Goal: Information Seeking & Learning: Learn about a topic

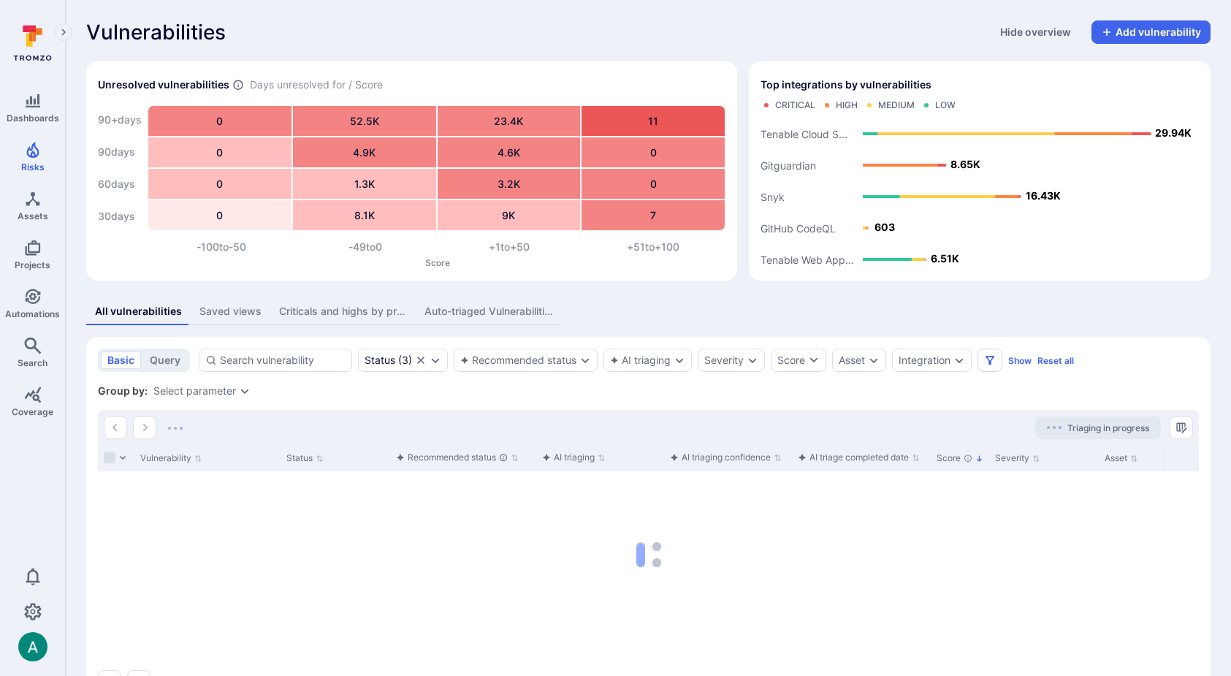
click at [221, 308] on div "Saved views" at bounding box center [231, 311] width 62 height 15
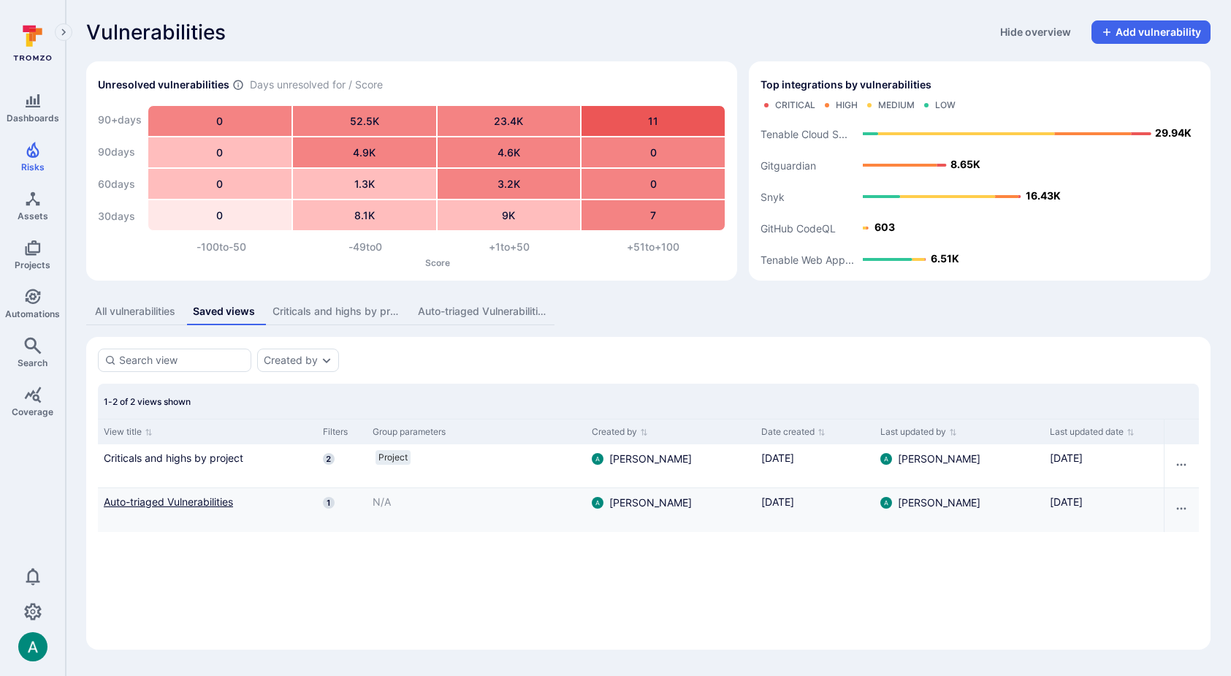
click at [194, 506] on link "Auto-triaged Vulnerabilities" at bounding box center [208, 501] width 208 height 15
click at [452, 305] on div "Auto-triaged Vulnerabilities" at bounding box center [482, 311] width 128 height 15
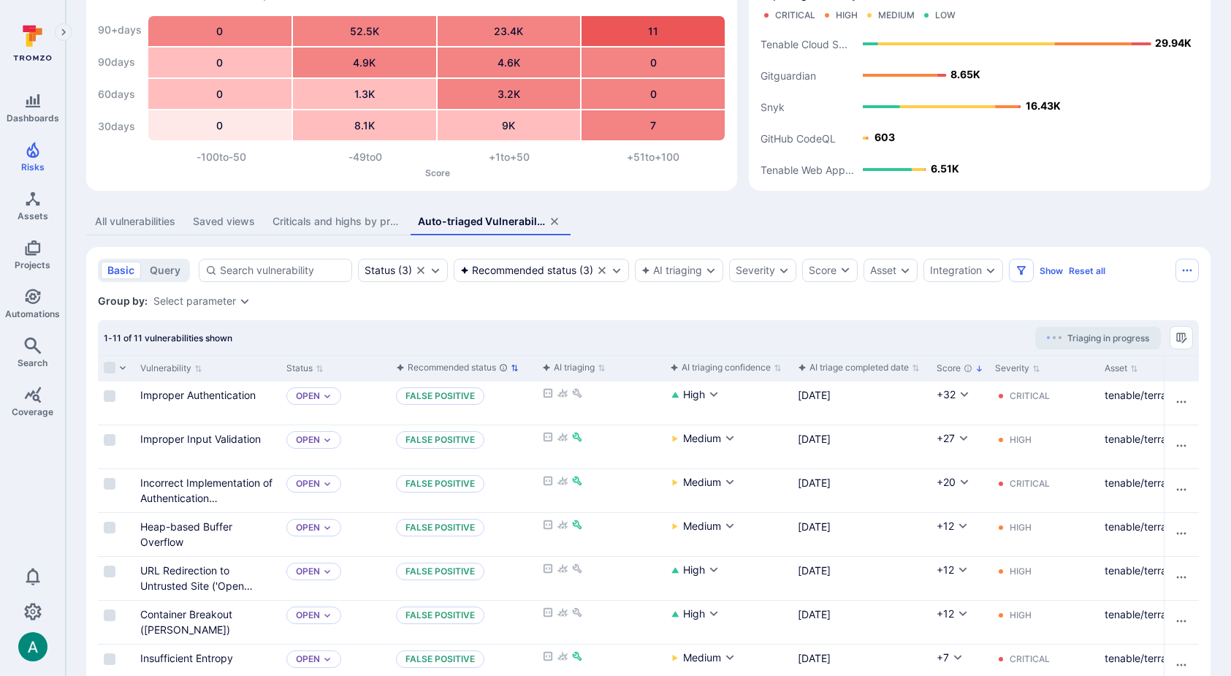
scroll to position [91, 0]
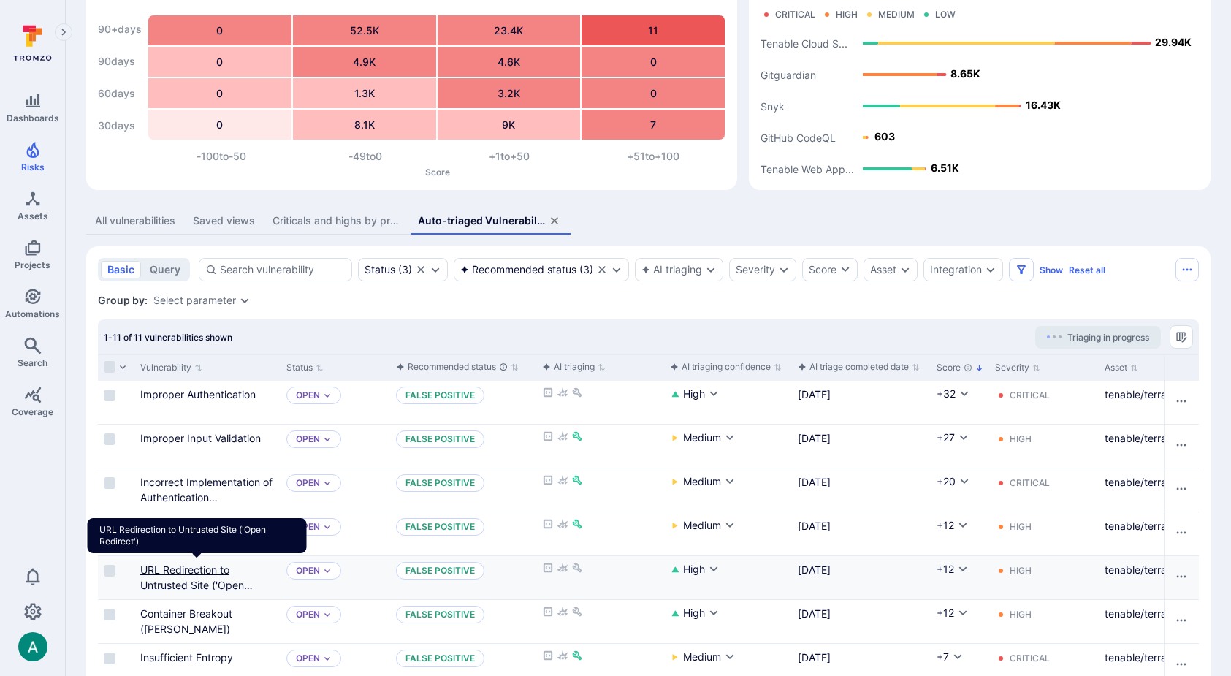
click at [197, 585] on link "URL Redirection to Untrusted Site ('Open Redirect')" at bounding box center [196, 584] width 113 height 43
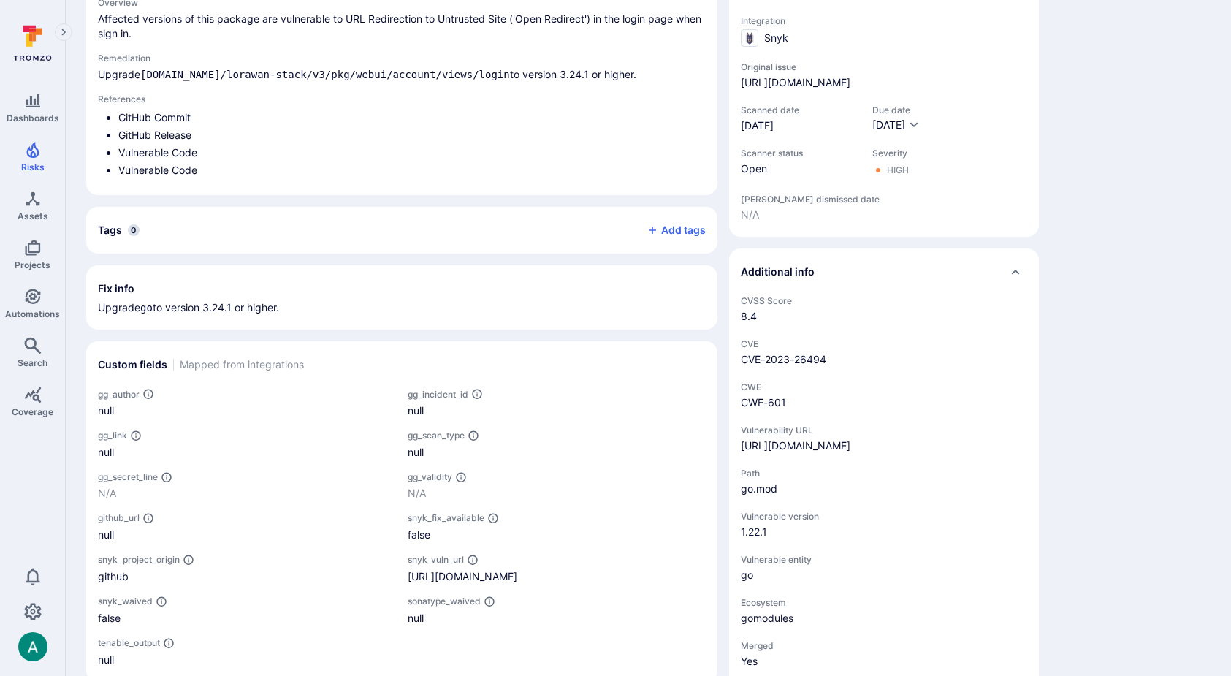
scroll to position [487, 0]
click at [794, 451] on div "https://snyk.io/vuln/SNYK-GOLANG-GOTHETHINGSNETWORKLORAWANSTACKV3PKGWEBUIACCOUN…" at bounding box center [796, 444] width 110 height 15
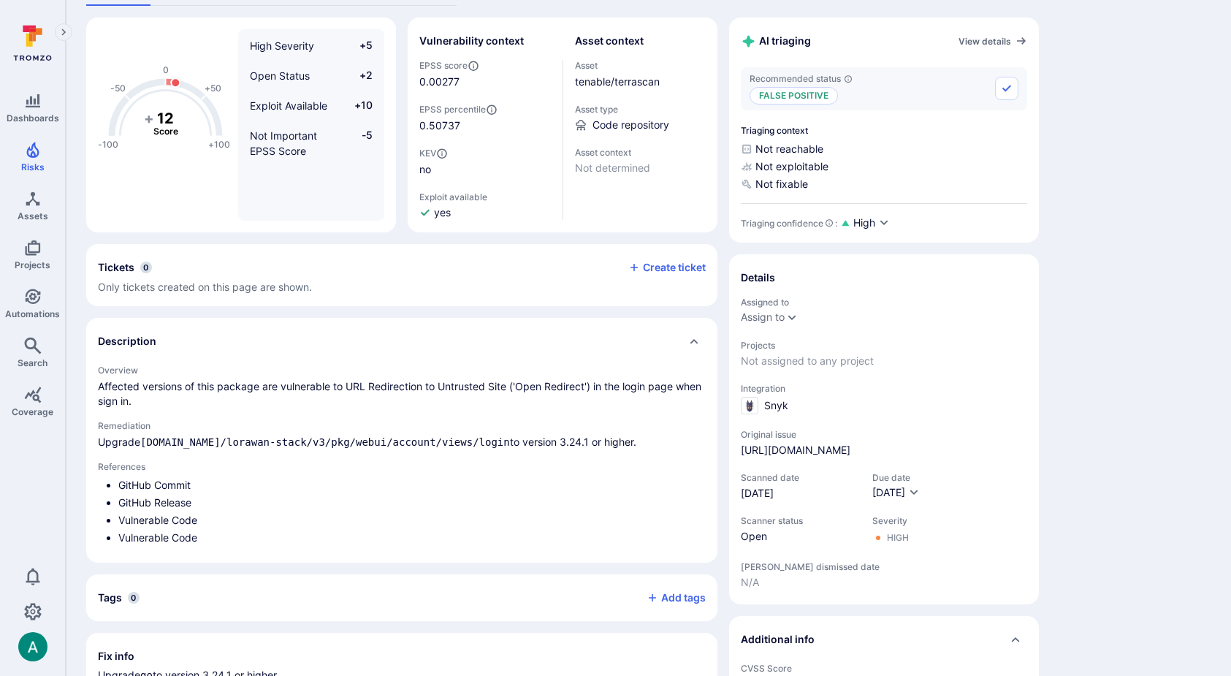
scroll to position [117, 0]
click at [808, 454] on link "https://app.snyk.io/org/pytenable/project/09713029-11d0-4c77-88b5-5818e9784825#…" at bounding box center [796, 451] width 110 height 15
click at [604, 80] on link "tenable/terrascan" at bounding box center [617, 82] width 85 height 12
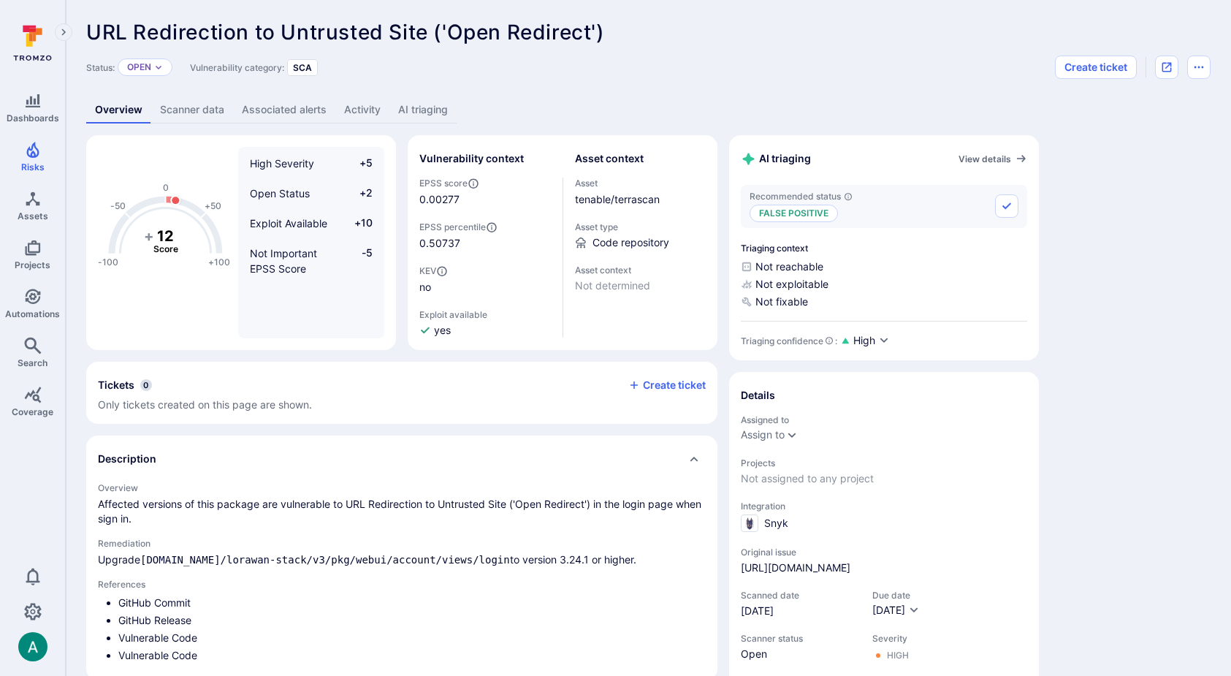
click at [420, 113] on link "AI triaging" at bounding box center [423, 109] width 67 height 27
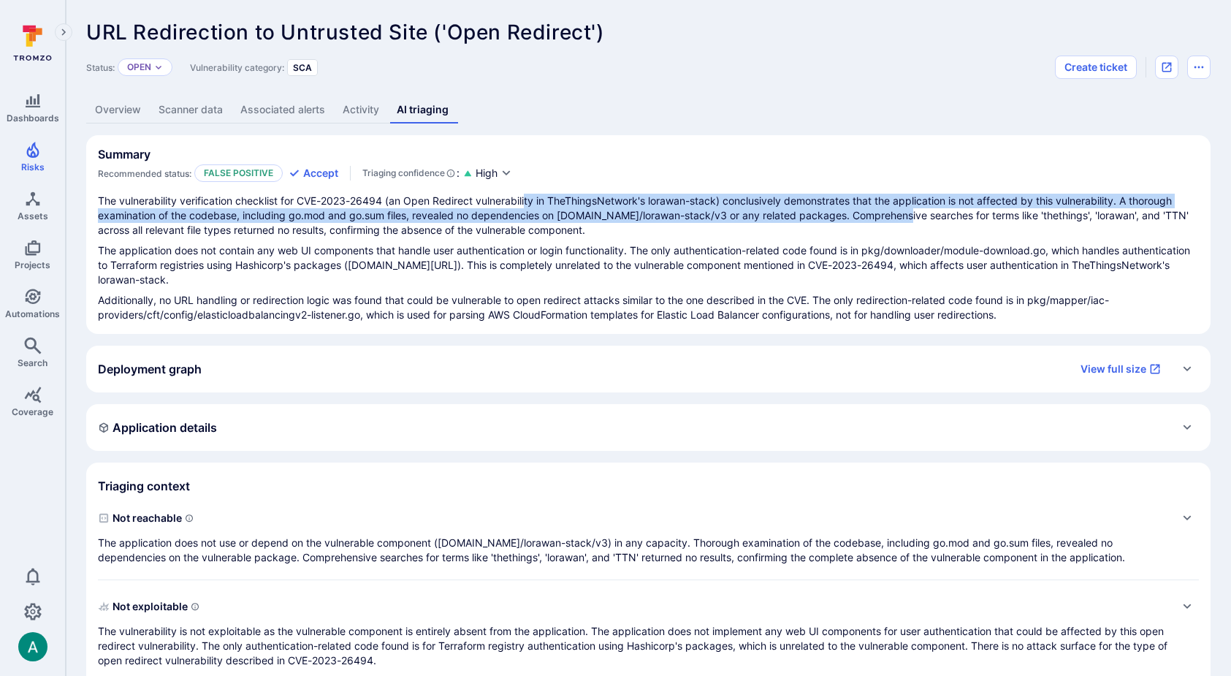
drag, startPoint x: 528, startPoint y: 196, endPoint x: 895, endPoint y: 212, distance: 367.2
click at [895, 212] on p "The vulnerability verification checklist for CVE-2023-26494 (an Open Redirect v…" at bounding box center [648, 216] width 1101 height 44
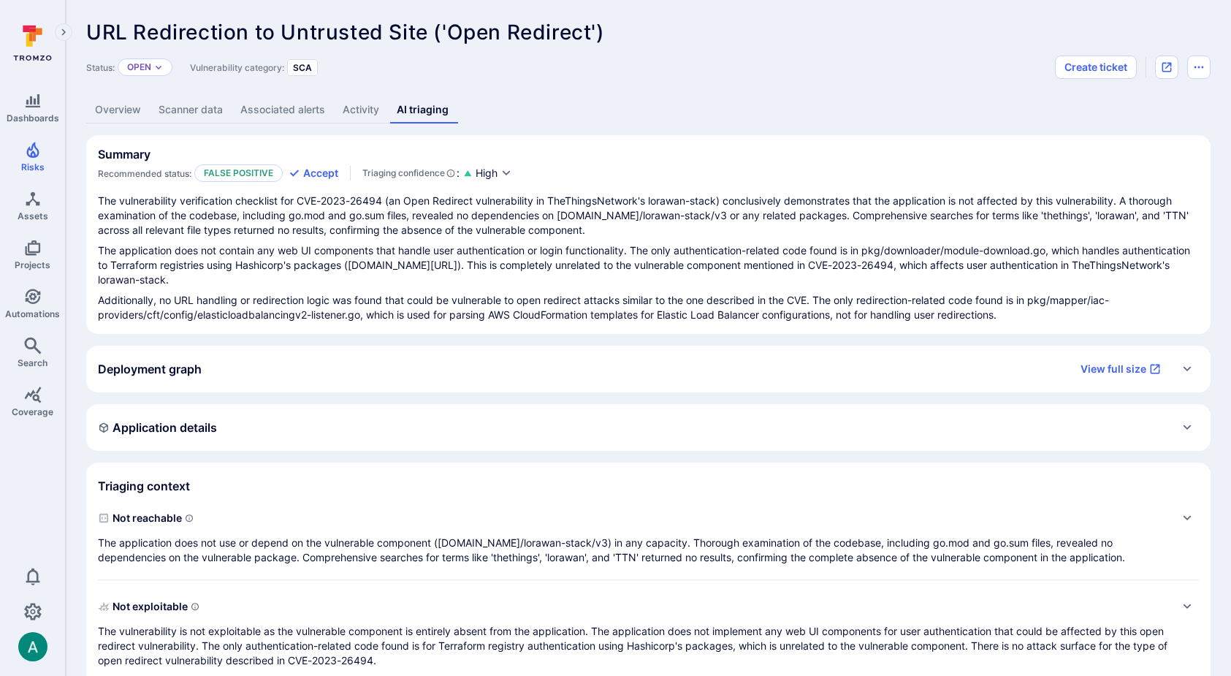
click at [612, 211] on p "The vulnerability verification checklist for CVE-2023-26494 (an Open Redirect v…" at bounding box center [648, 216] width 1101 height 44
drag, startPoint x: 558, startPoint y: 214, endPoint x: 751, endPoint y: 216, distance: 192.2
click at [751, 216] on p "The vulnerability verification checklist for CVE-2023-26494 (an Open Redirect v…" at bounding box center [648, 216] width 1101 height 44
copy p "go.thethings.network/lorawan-stack/v3"
click at [129, 107] on link "Overview" at bounding box center [118, 109] width 64 height 27
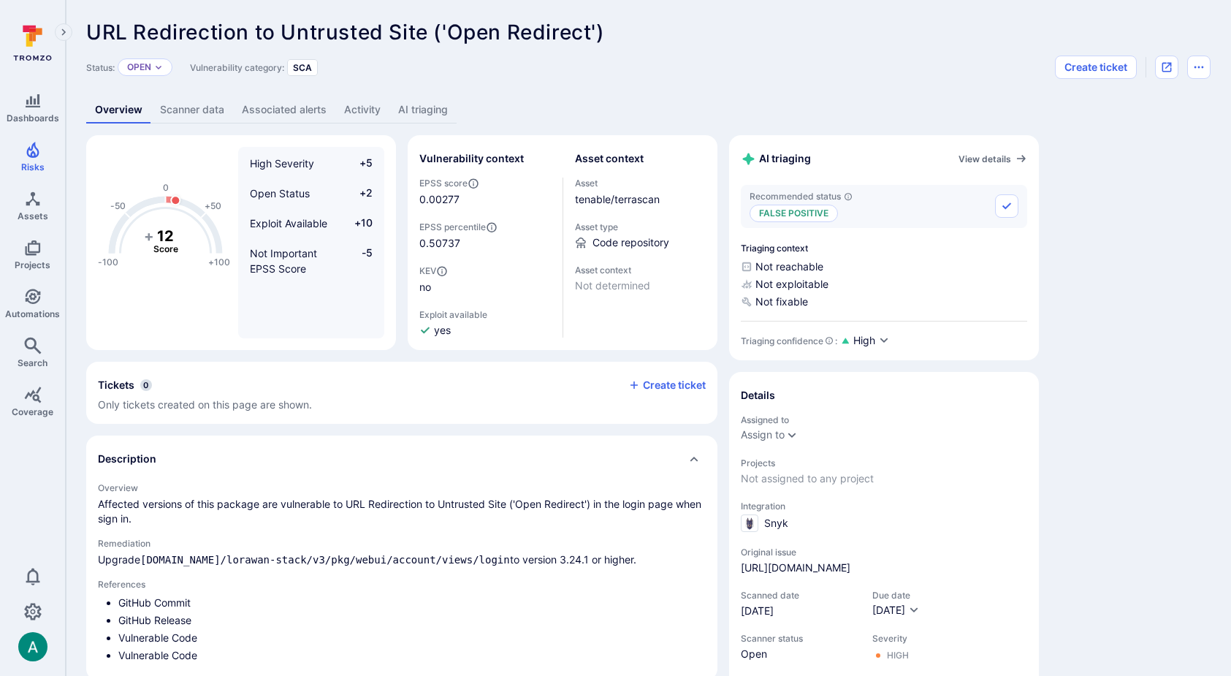
click at [426, 110] on link "AI triaging" at bounding box center [423, 109] width 67 height 27
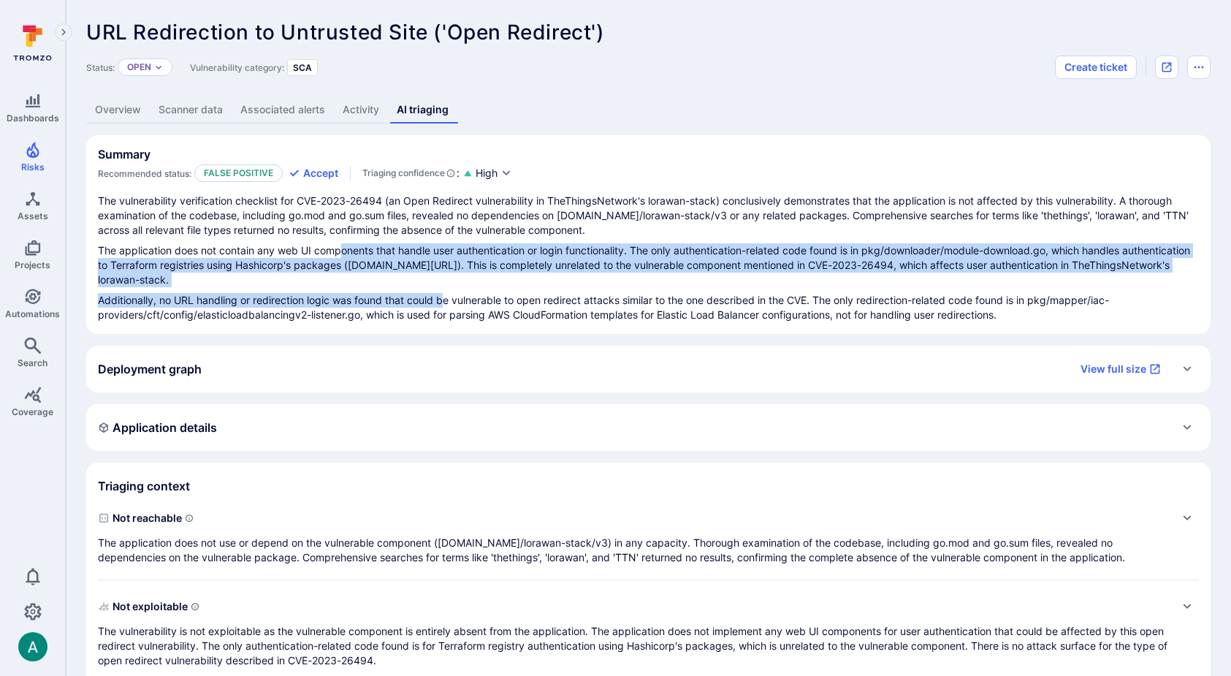
drag, startPoint x: 345, startPoint y: 244, endPoint x: 447, endPoint y: 297, distance: 115.1
click at [447, 297] on div "The vulnerability verification checklist for CVE-2023-26494 (an Open Redirect v…" at bounding box center [648, 258] width 1101 height 129
click at [551, 367] on div "Deployment graph View full size" at bounding box center [634, 368] width 1072 height 23
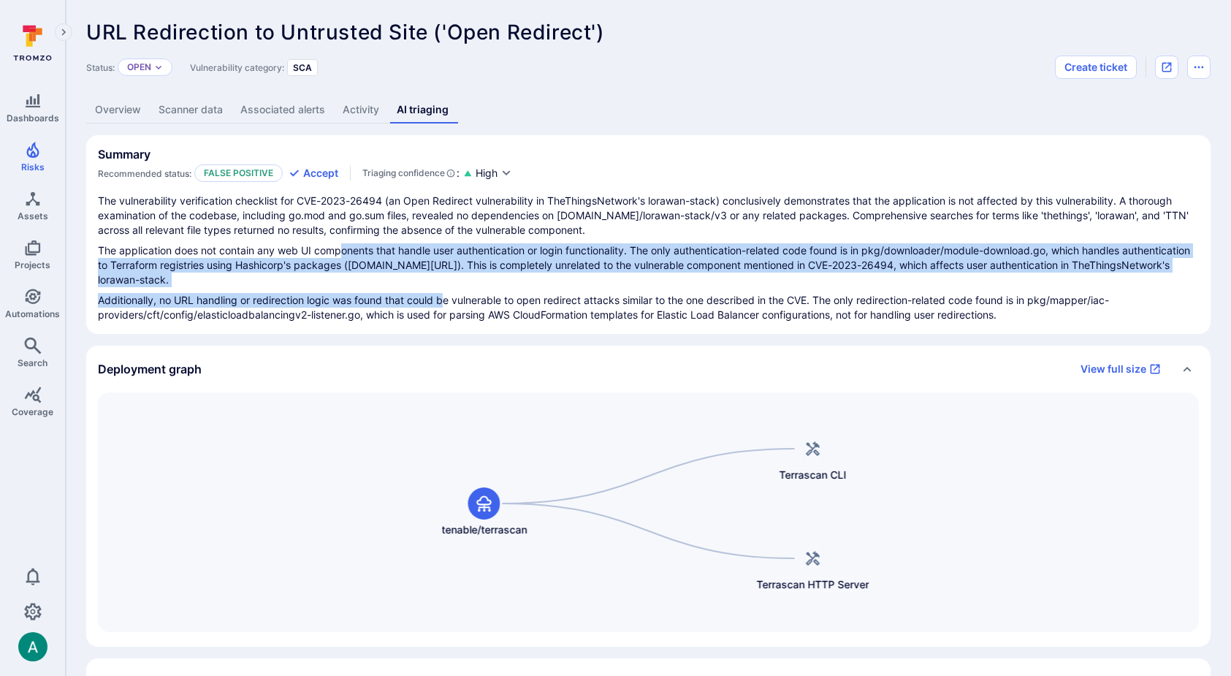
click at [551, 367] on div "Deployment graph View full size" at bounding box center [634, 368] width 1072 height 23
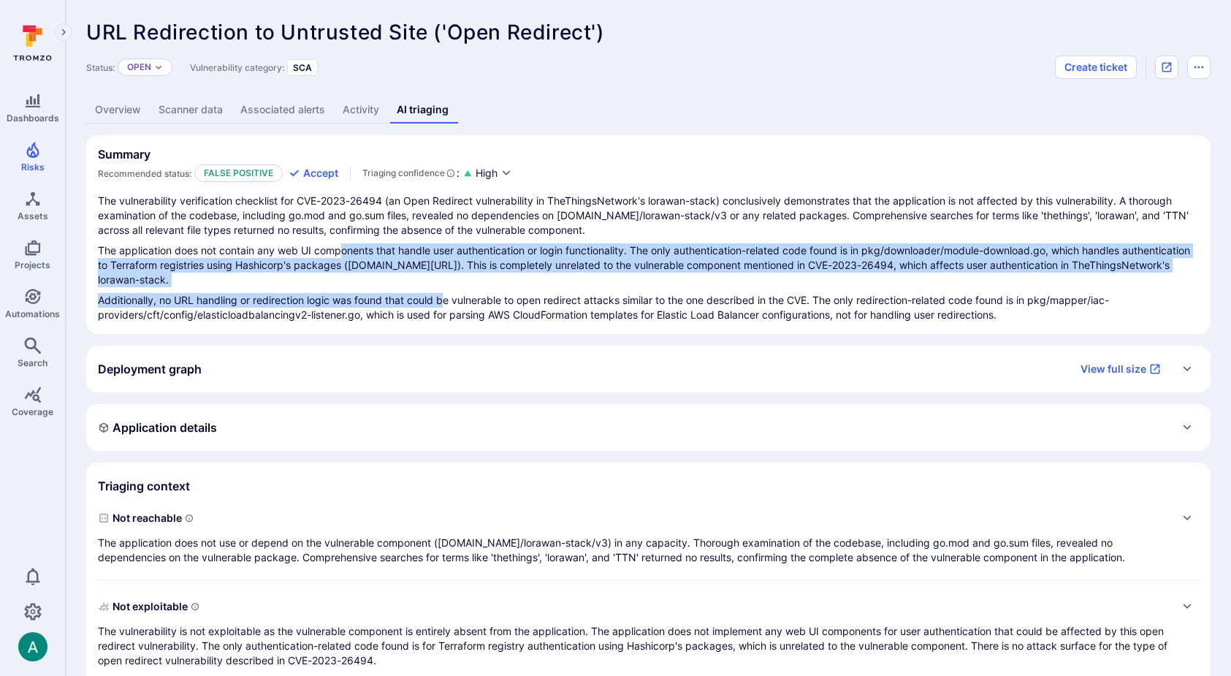
click at [555, 439] on div "Application details" at bounding box center [648, 427] width 1101 height 23
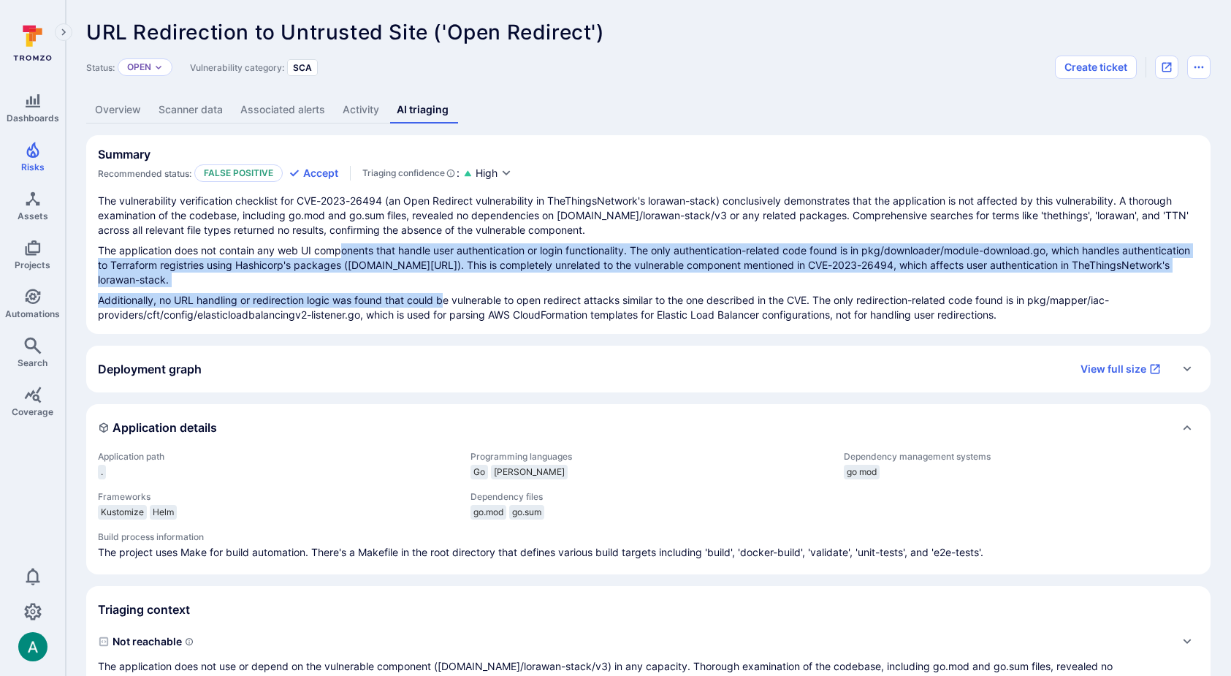
click at [555, 439] on div "Application details" at bounding box center [648, 427] width 1101 height 23
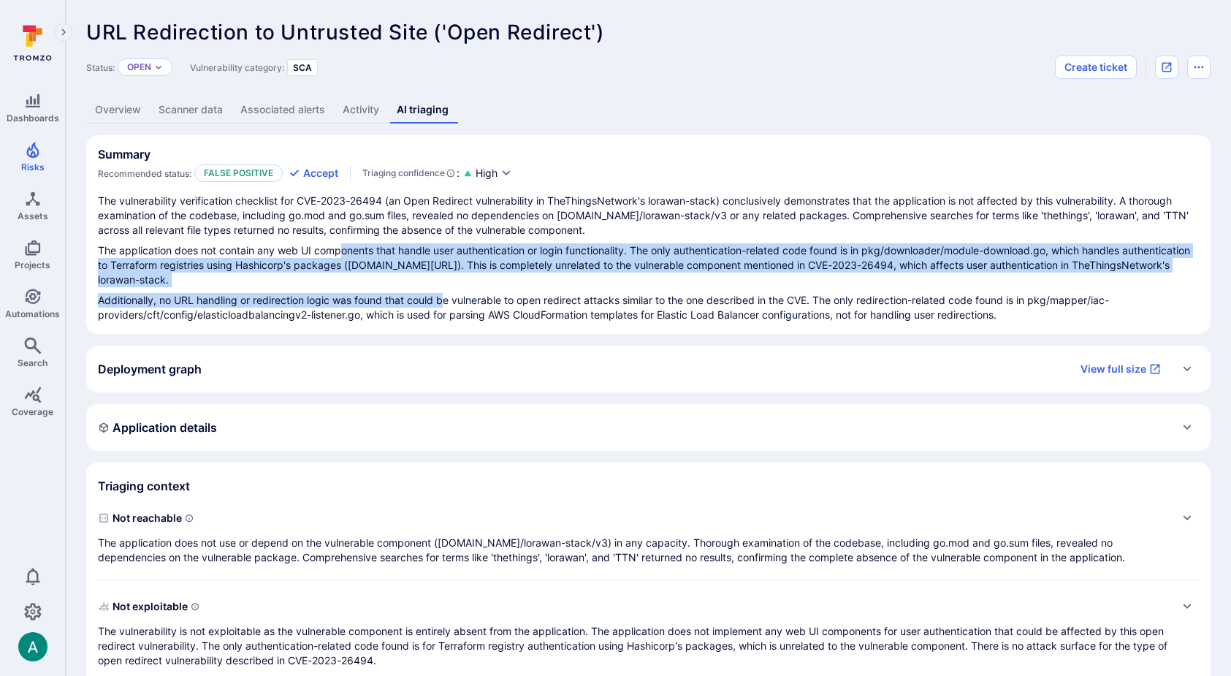
scroll to position [98, 0]
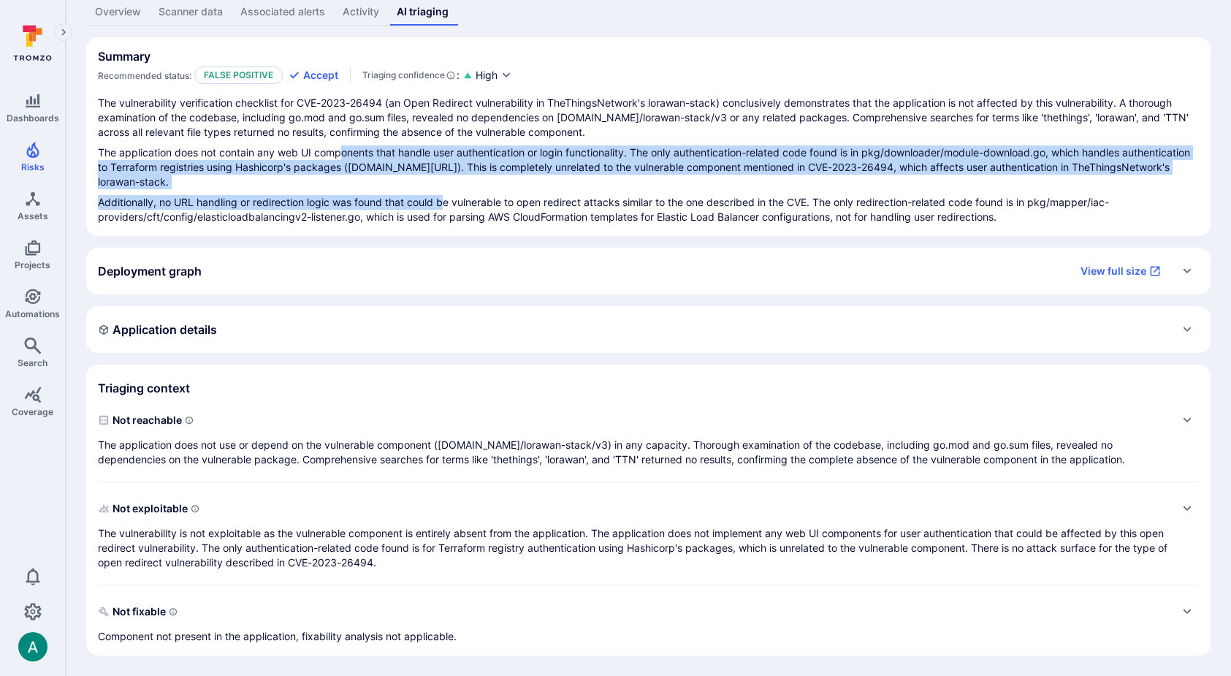
click at [530, 453] on p "The application does not use or depend on the vulnerable component (go.thething…" at bounding box center [634, 452] width 1072 height 29
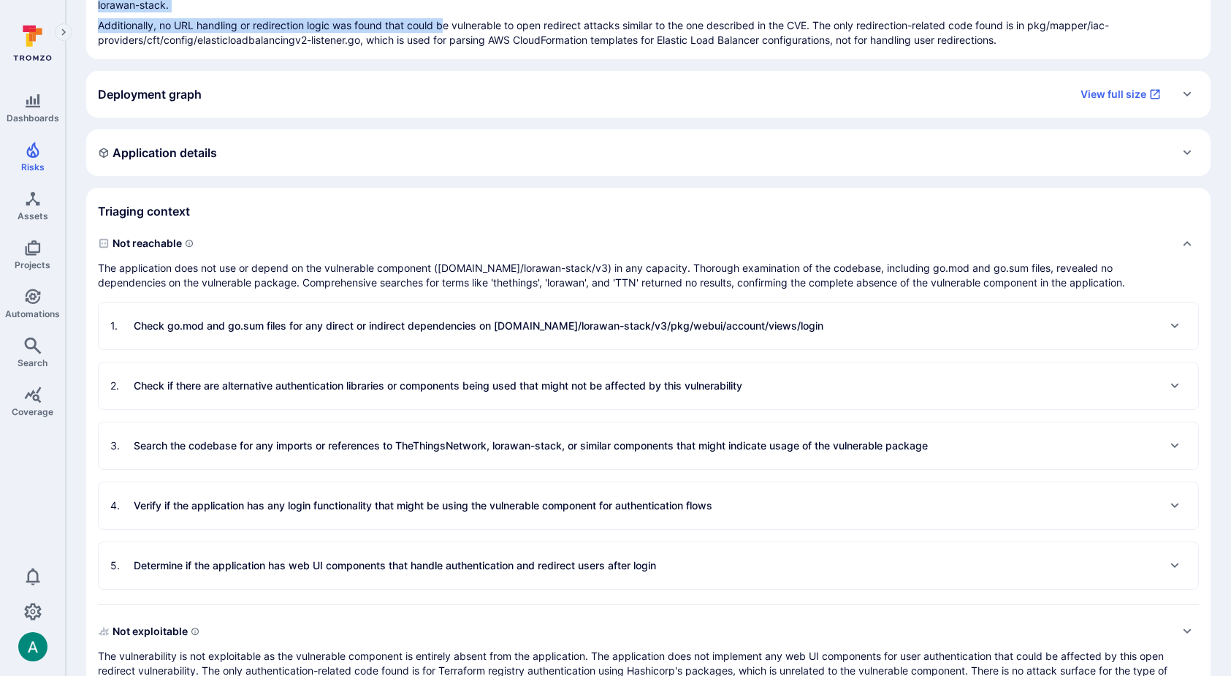
scroll to position [293, 0]
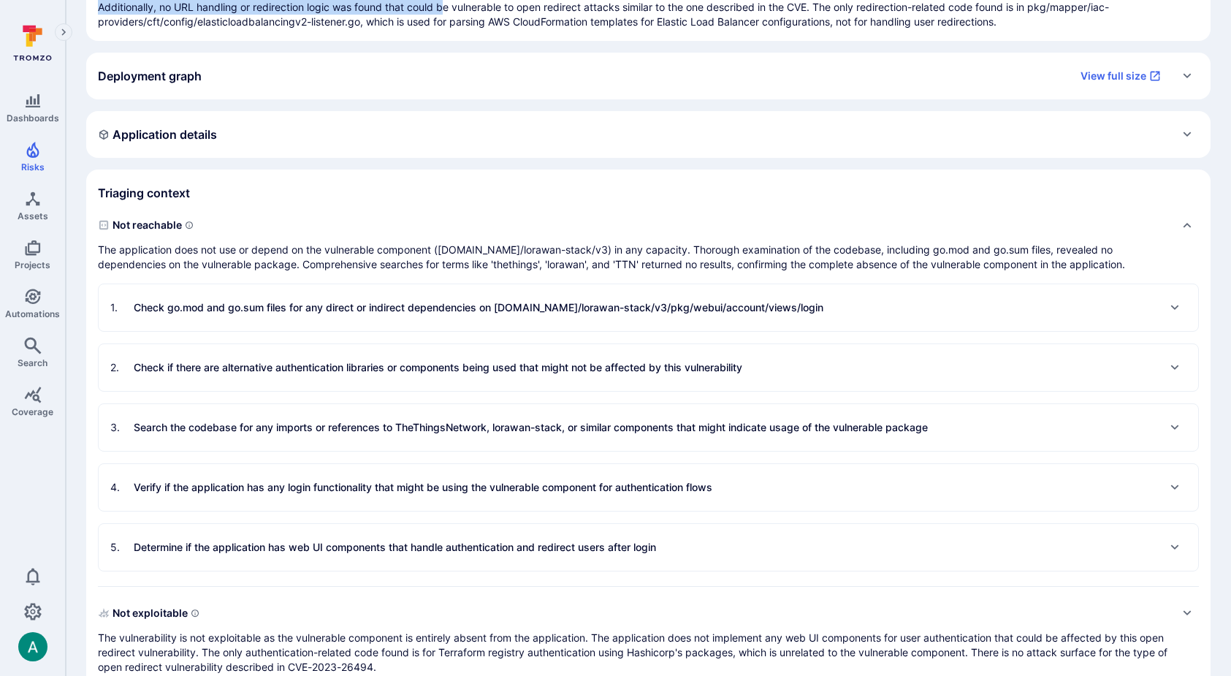
click at [524, 308] on p "Check go.mod and go.sum files for any direct or indirect dependencies on go.the…" at bounding box center [479, 307] width 690 height 15
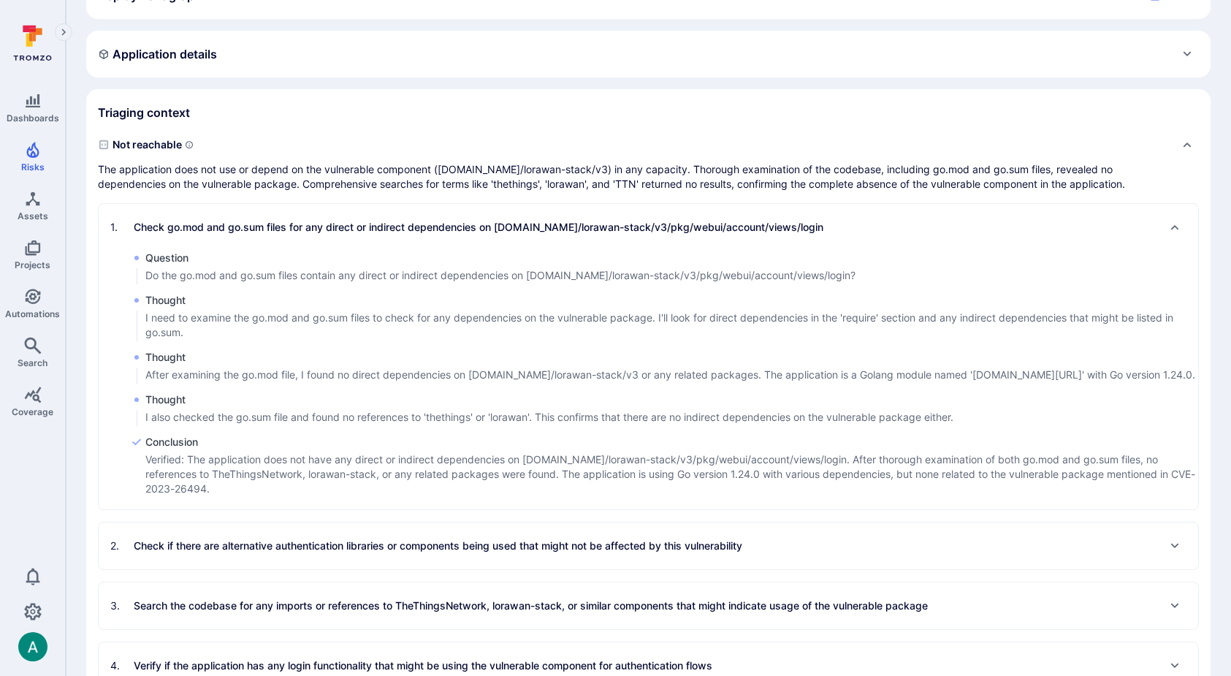
scroll to position [377, 0]
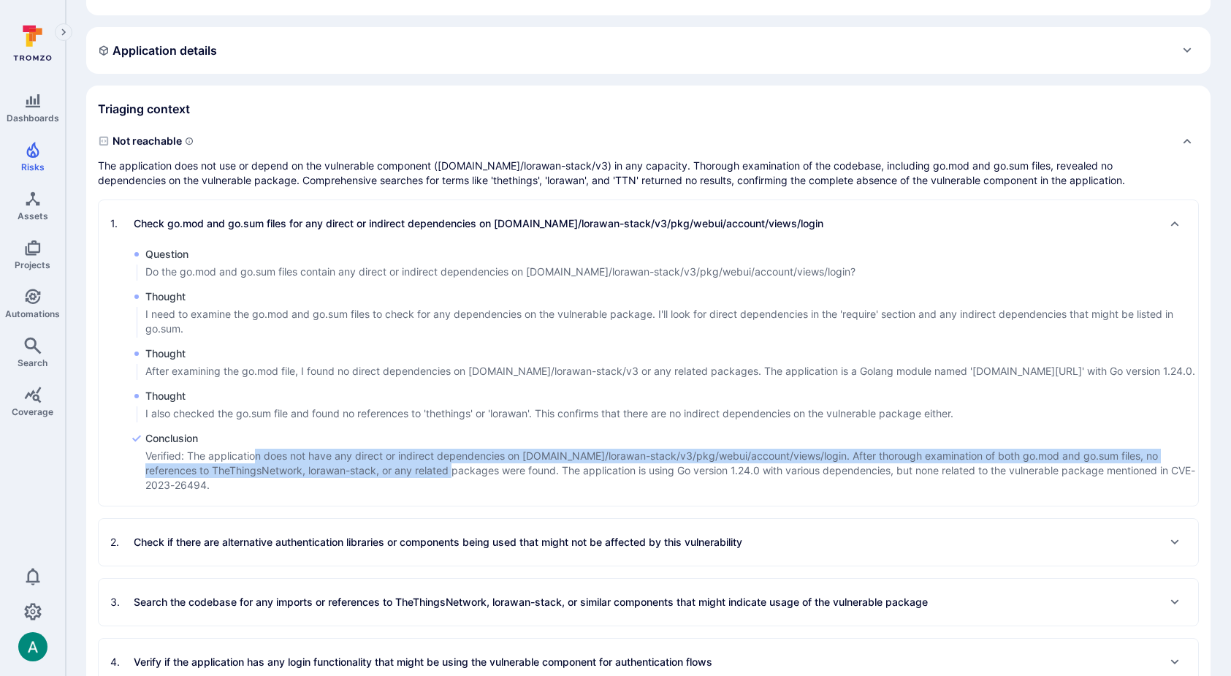
drag, startPoint x: 258, startPoint y: 469, endPoint x: 421, endPoint y: 479, distance: 163.3
click at [421, 479] on p "Verified: The application does not have any direct or indirect dependencies on …" at bounding box center [671, 471] width 1053 height 44
click at [406, 550] on p "Check if there are alternative authentication libraries or components being use…" at bounding box center [438, 542] width 609 height 15
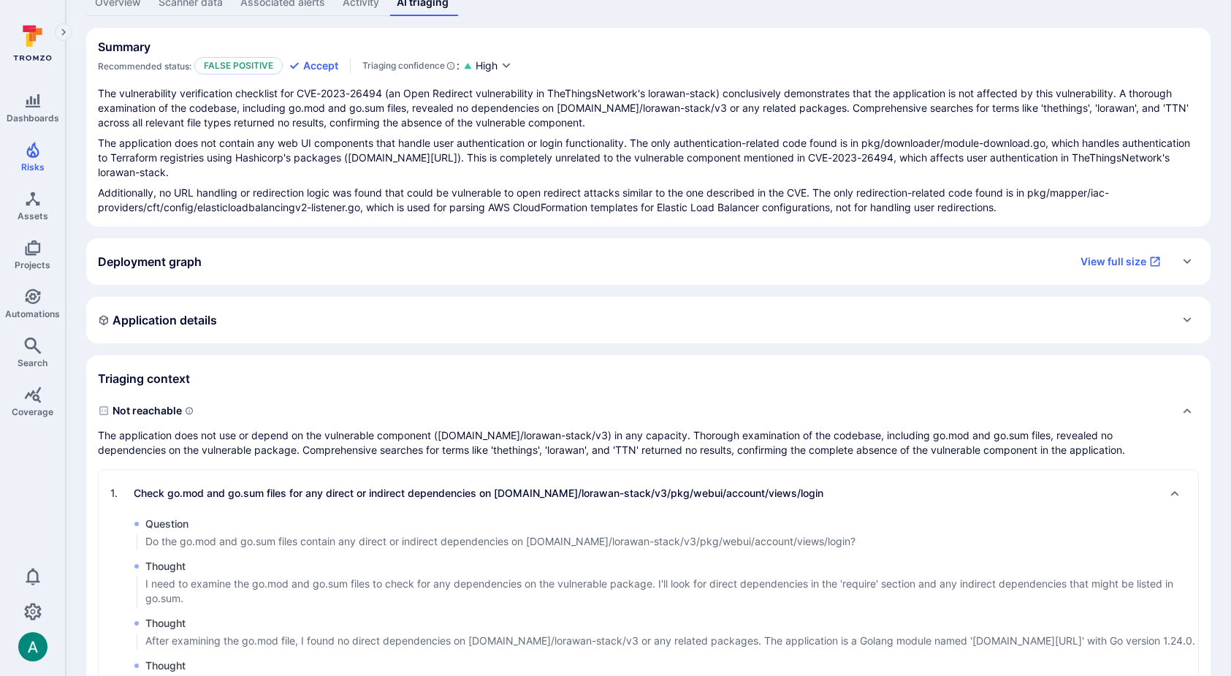
scroll to position [0, 0]
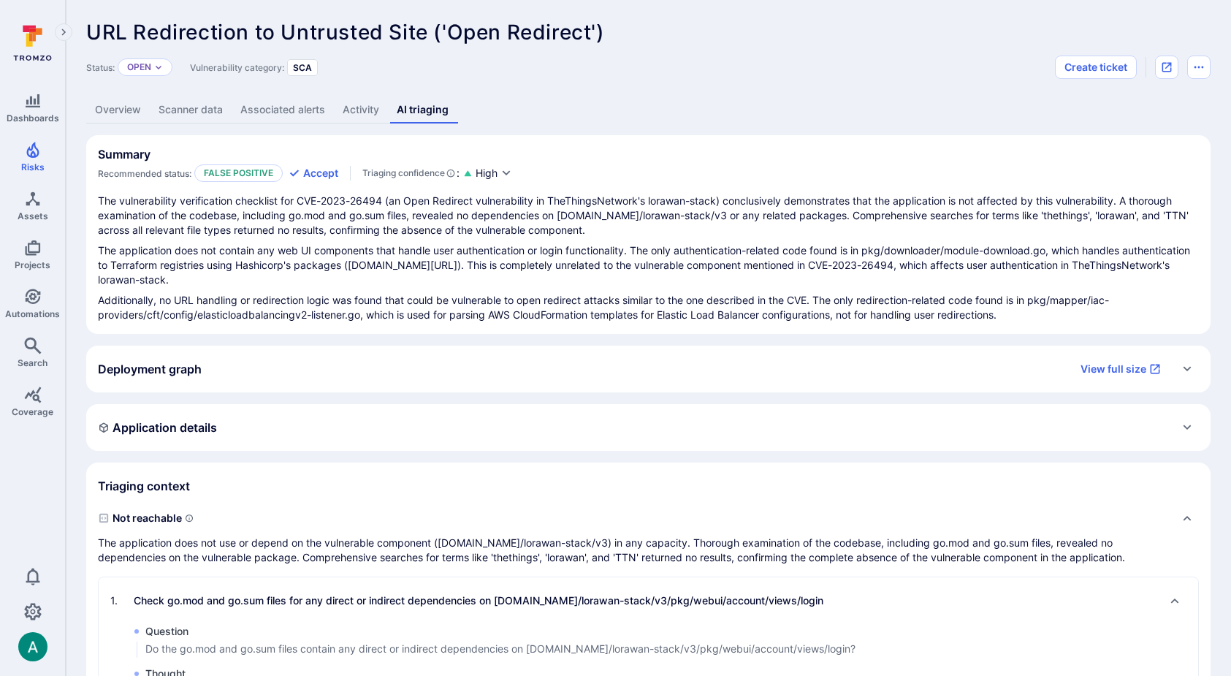
click at [639, 147] on div "Summary Recommended status: False positive Accept Triaging confidence : High" at bounding box center [648, 164] width 1101 height 35
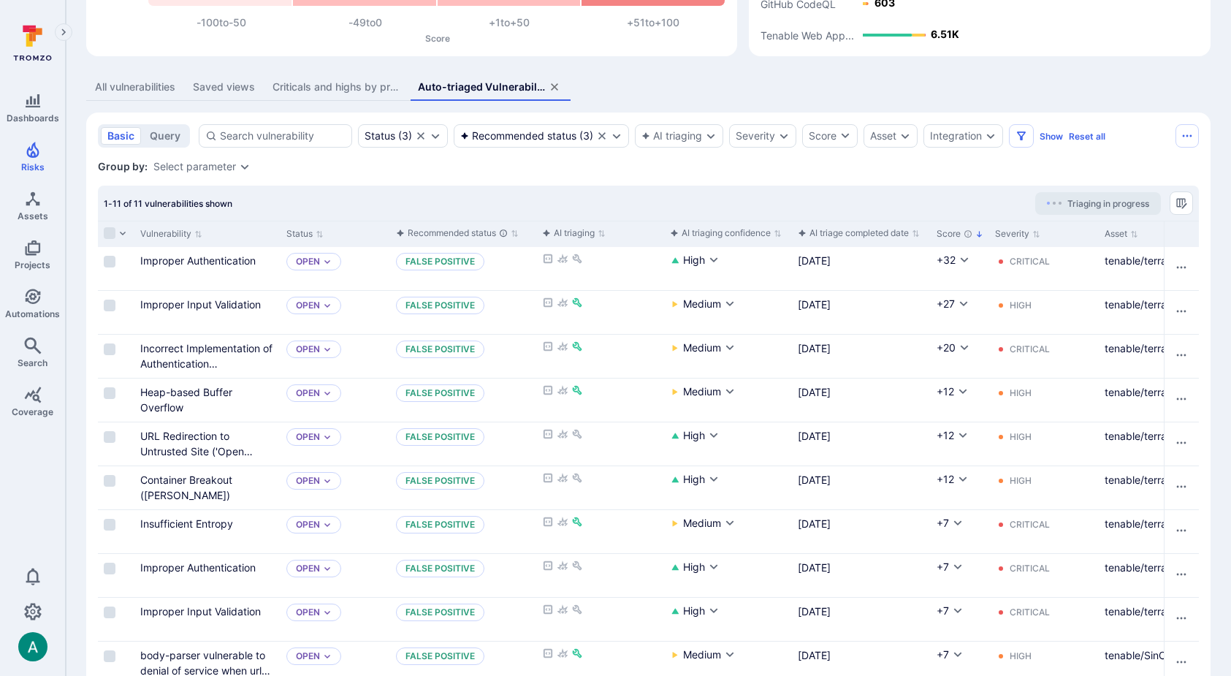
scroll to position [225, 0]
click at [230, 259] on link "Improper Authentication" at bounding box center [197, 260] width 115 height 12
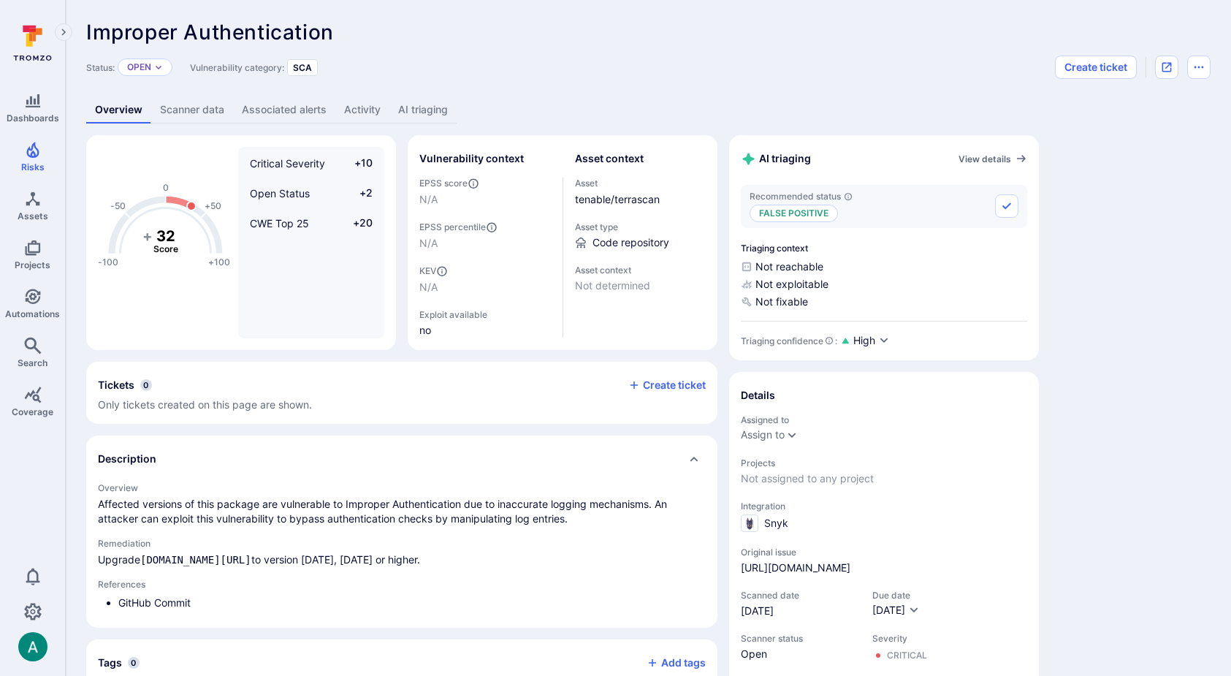
click at [427, 118] on link "AI triaging" at bounding box center [423, 109] width 67 height 27
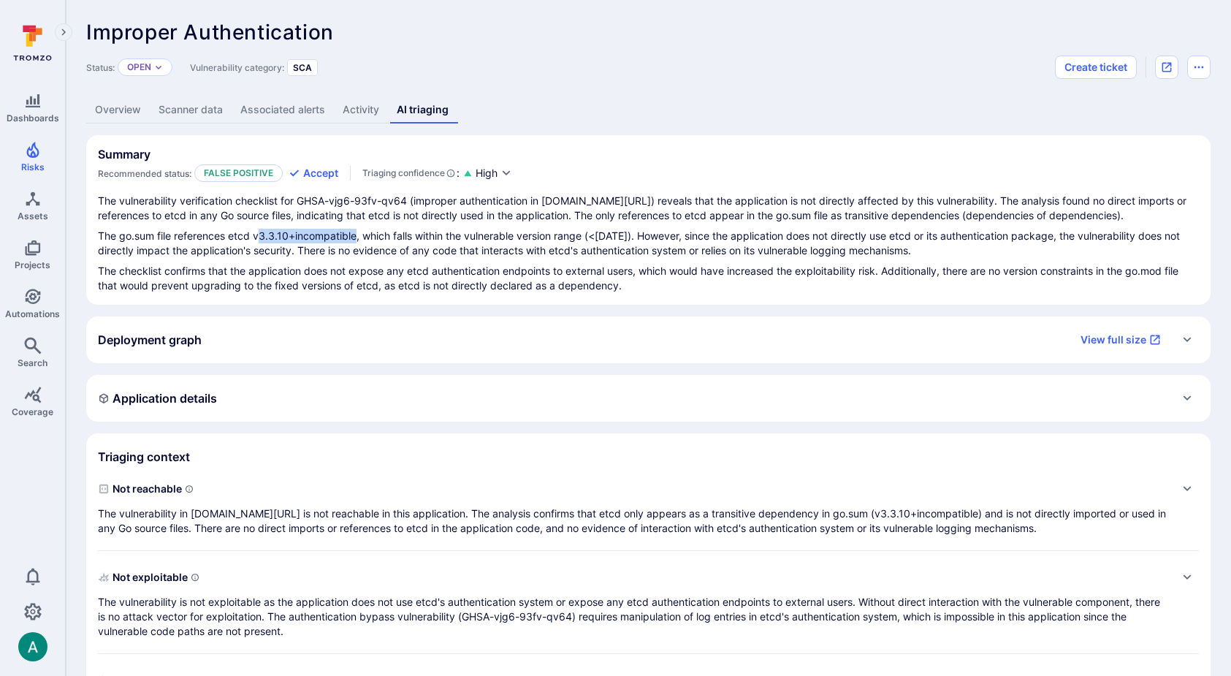
drag, startPoint x: 257, startPoint y: 234, endPoint x: 354, endPoint y: 240, distance: 97.4
click at [354, 240] on p "The go.sum file references etcd v3.3.10+incompatible, which falls within the vu…" at bounding box center [648, 243] width 1101 height 29
click at [556, 512] on p "The vulnerability in go.etcd.io/etcd/v3/auth is not reachable in this applicati…" at bounding box center [634, 520] width 1072 height 29
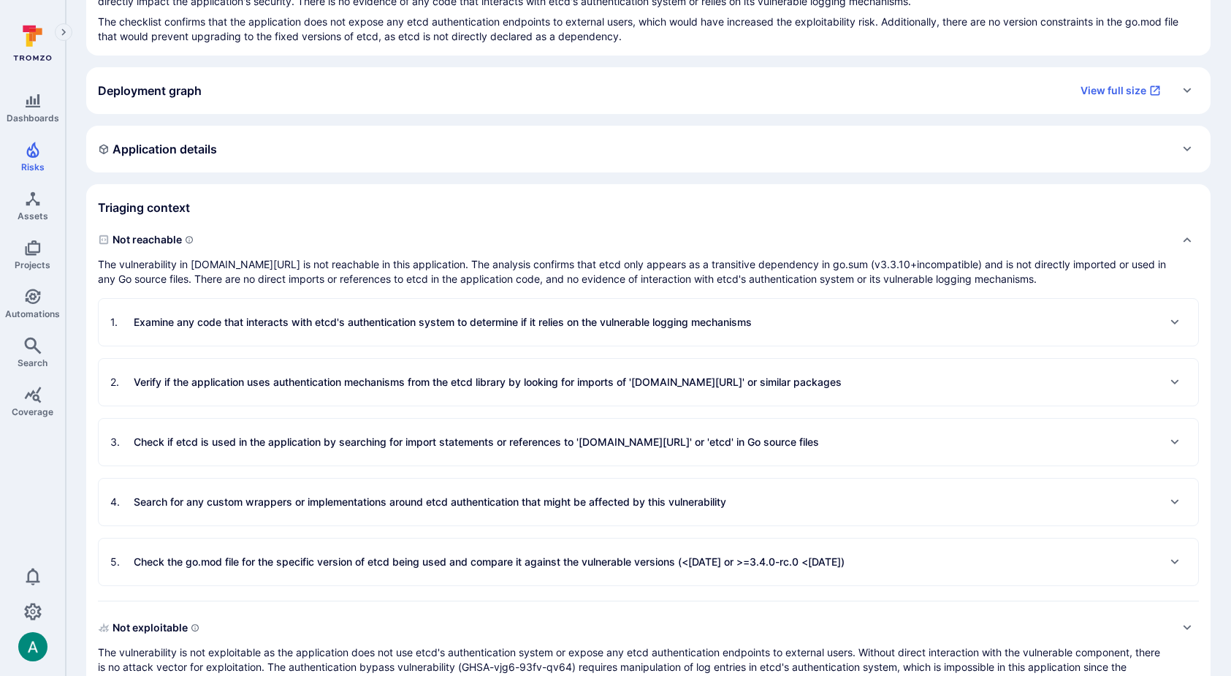
scroll to position [250, 0]
click at [542, 383] on p "Verify if the application uses authentication mechanisms from the etcd library …" at bounding box center [488, 381] width 708 height 15
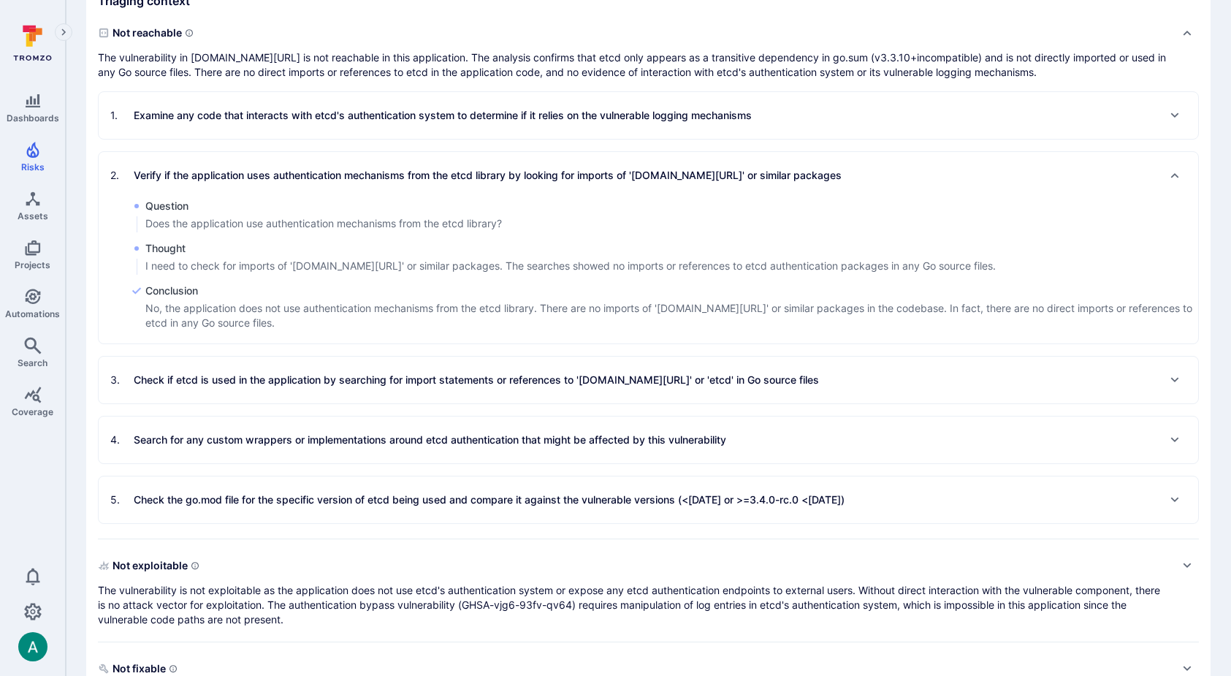
scroll to position [460, 0]
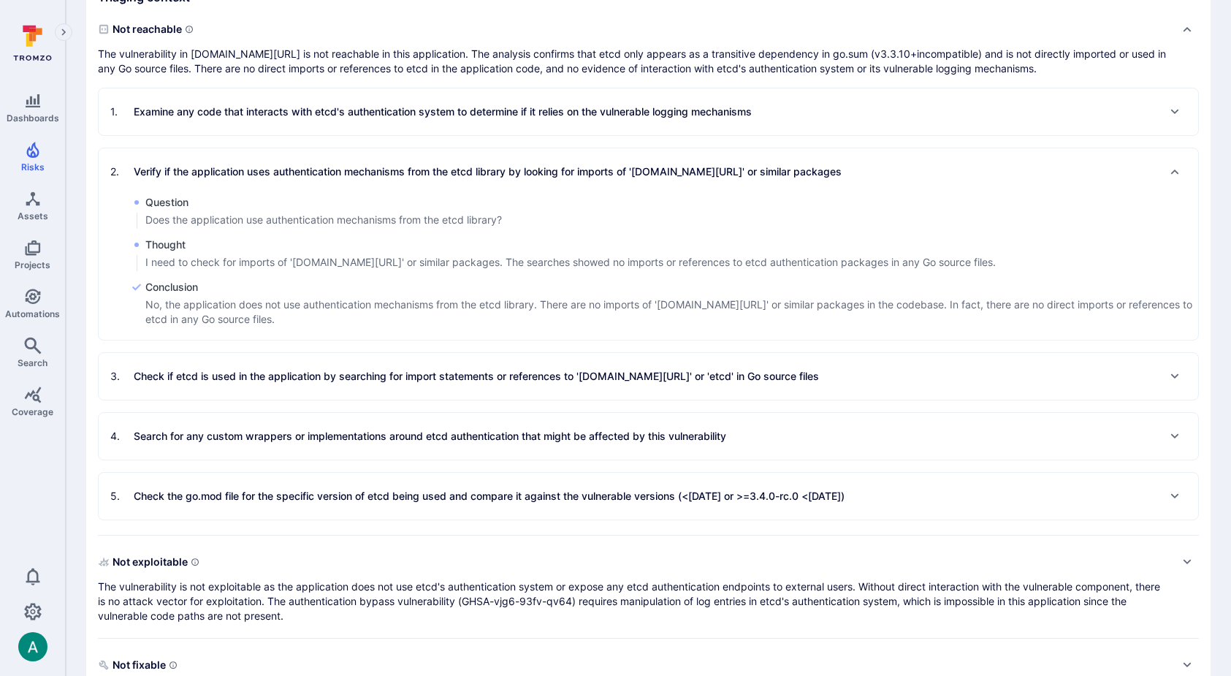
click at [489, 375] on p "Check if etcd is used in the application by searching for import statements or …" at bounding box center [477, 376] width 686 height 15
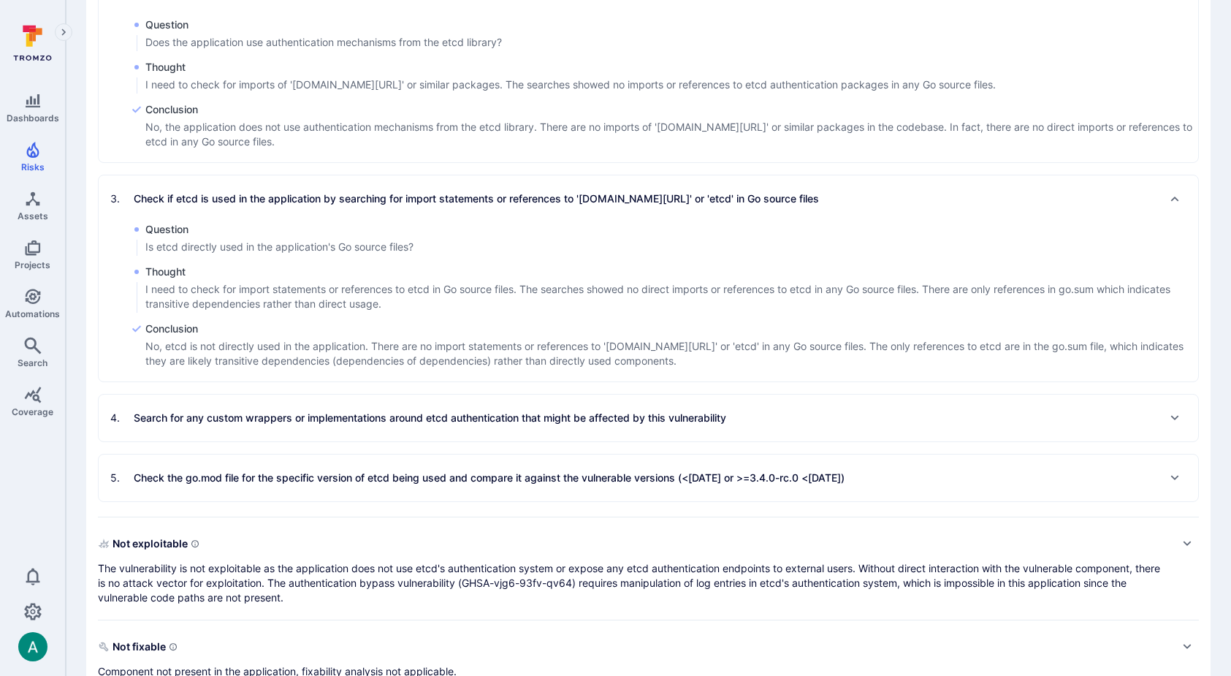
scroll to position [648, 0]
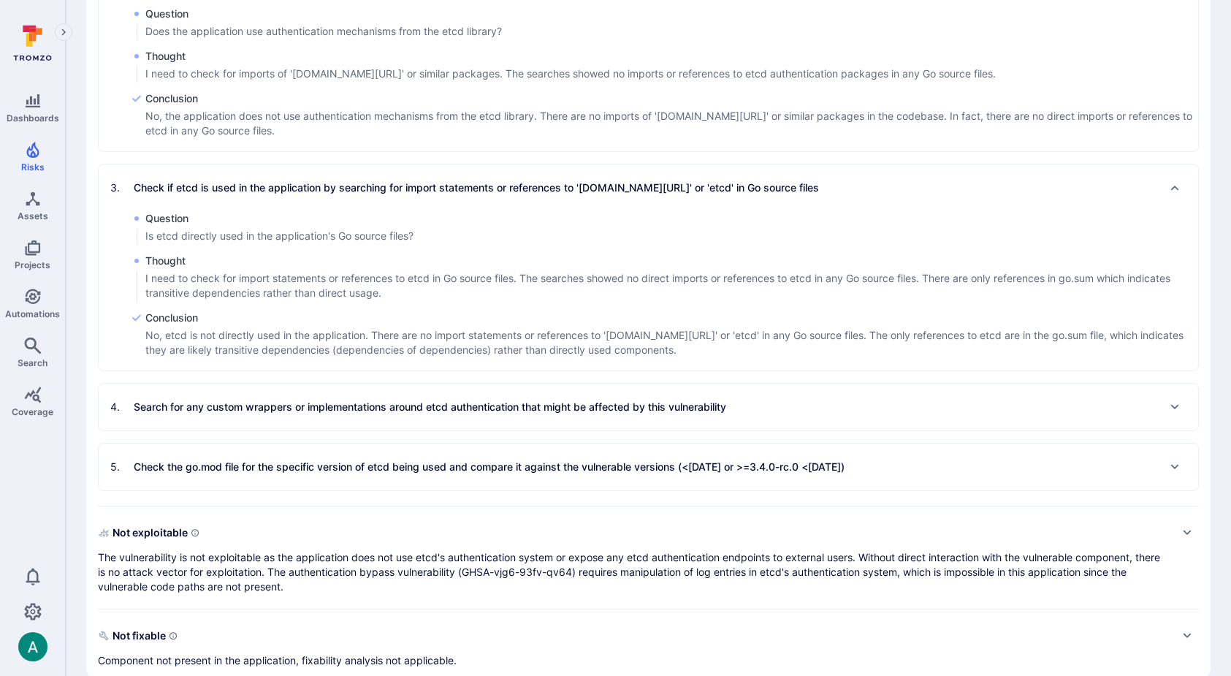
click at [503, 410] on p "Search for any custom wrappers or implementations around etcd authentication th…" at bounding box center [430, 407] width 593 height 15
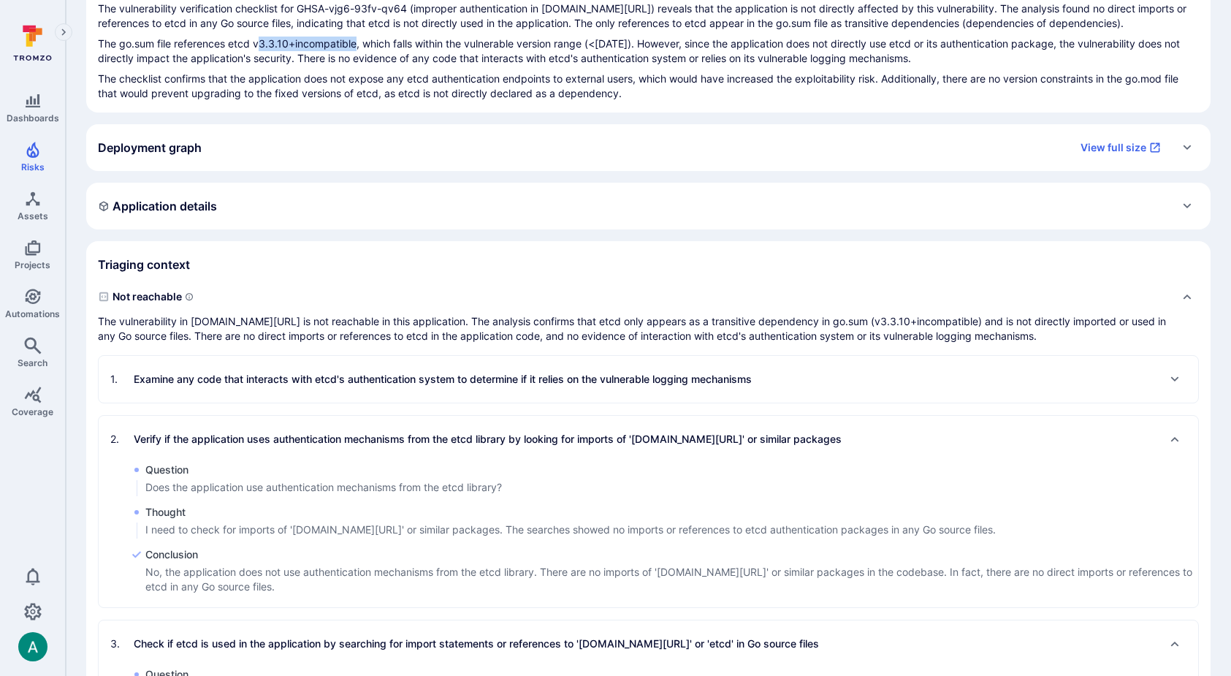
scroll to position [0, 0]
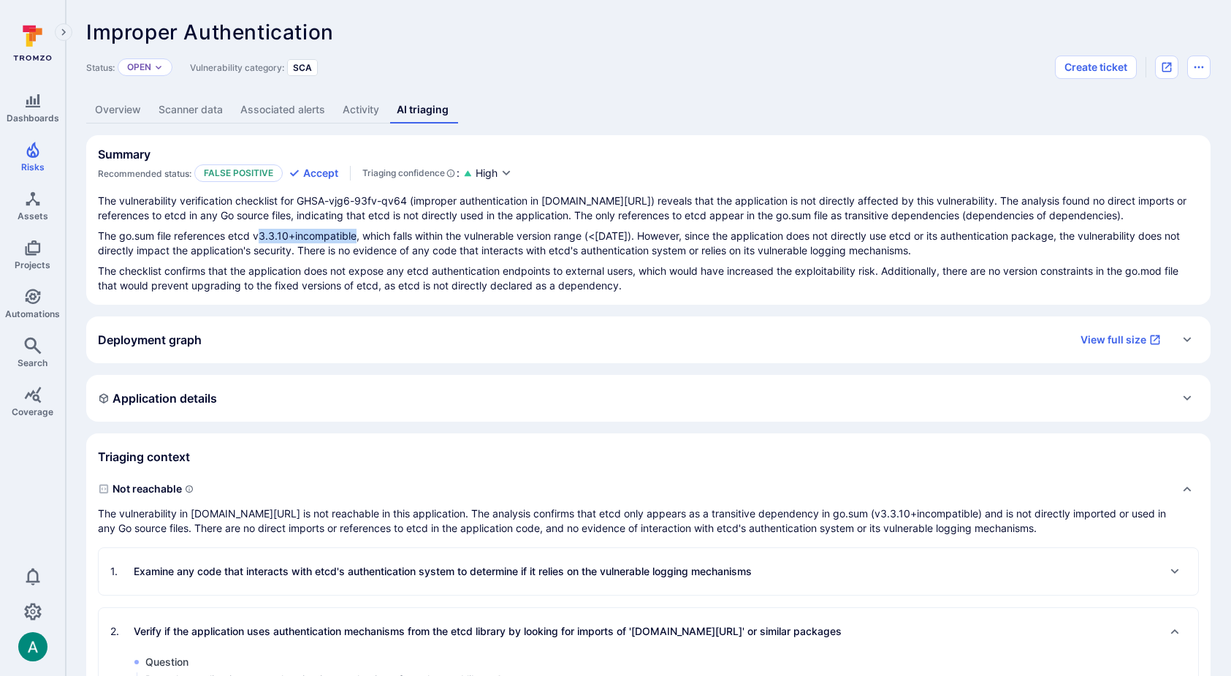
click at [128, 102] on link "Overview" at bounding box center [118, 109] width 64 height 27
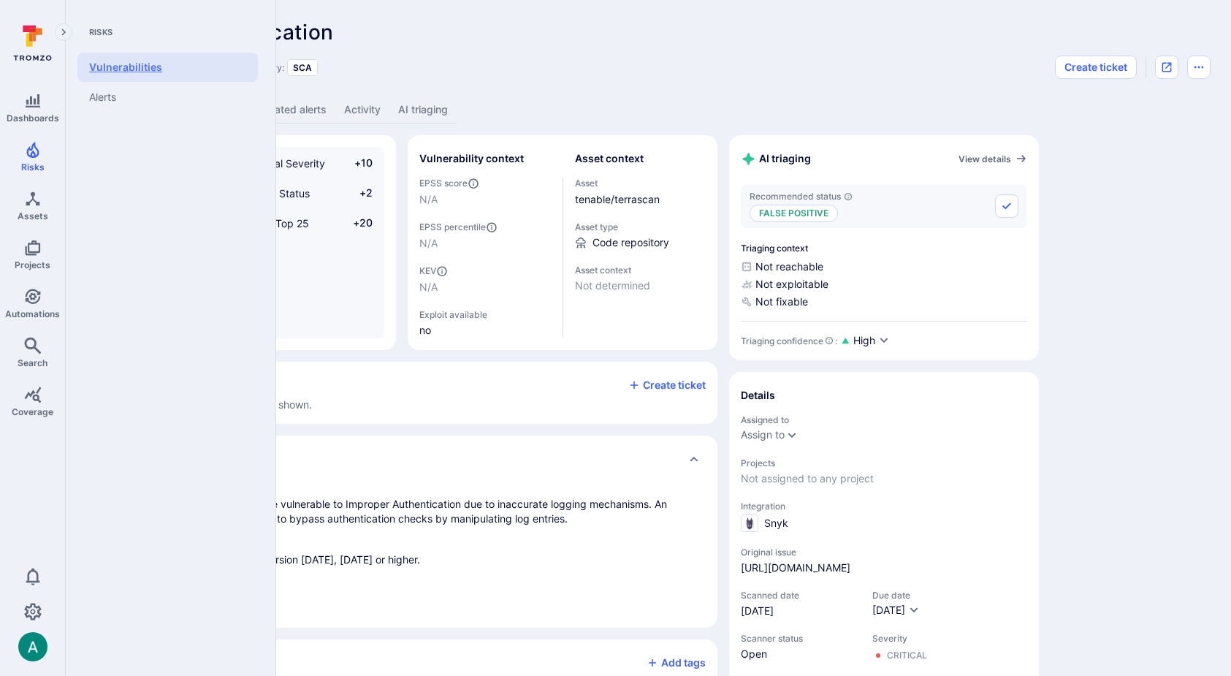
click at [110, 69] on link "Vulnerabilities" at bounding box center [167, 67] width 181 height 29
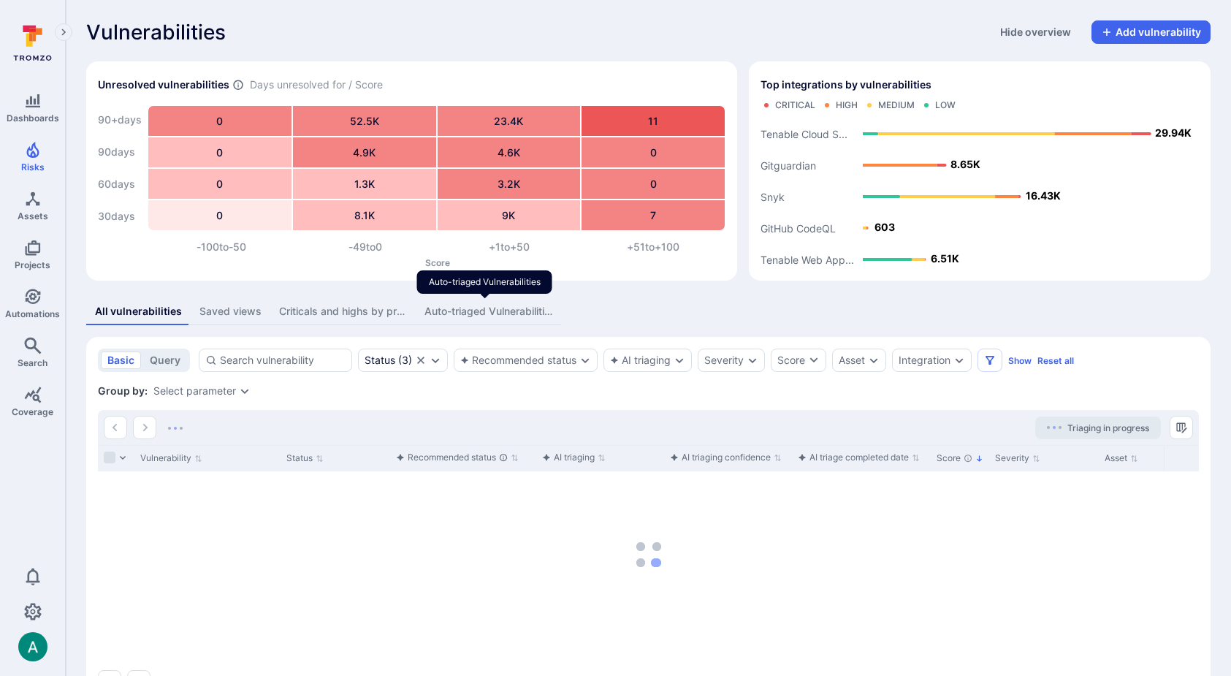
click at [458, 311] on div "Auto-triaged Vulnerabilities" at bounding box center [489, 311] width 128 height 15
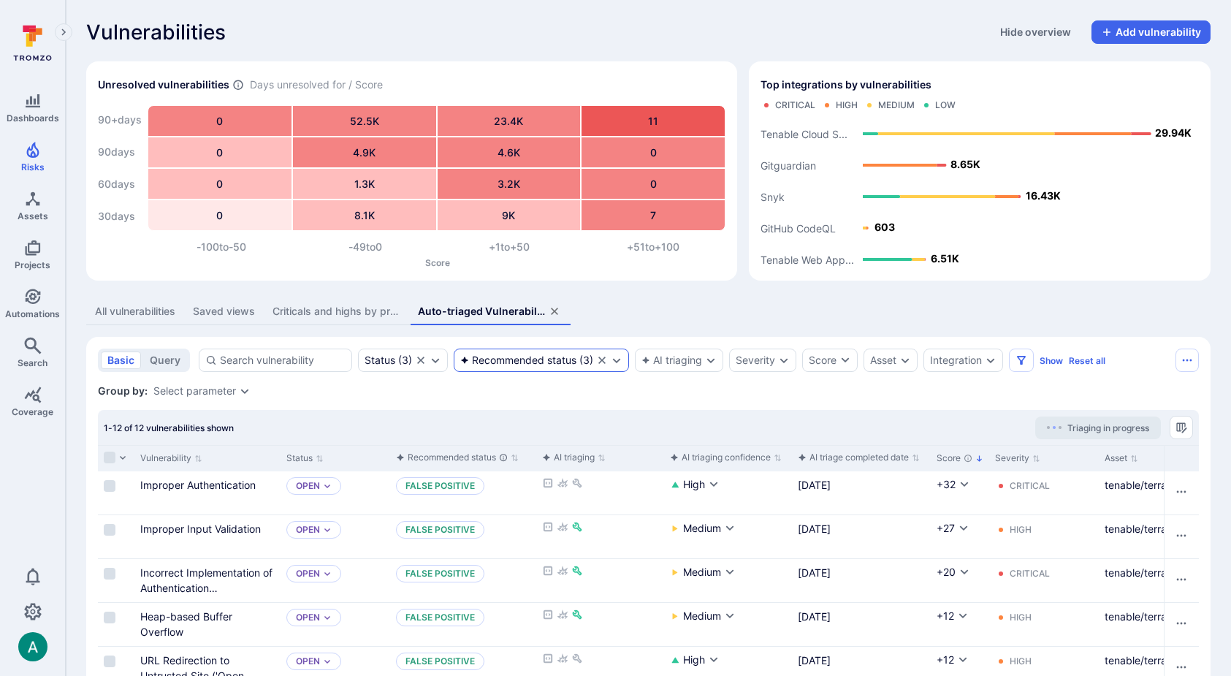
click at [543, 362] on div "Recommended status" at bounding box center [518, 360] width 116 height 12
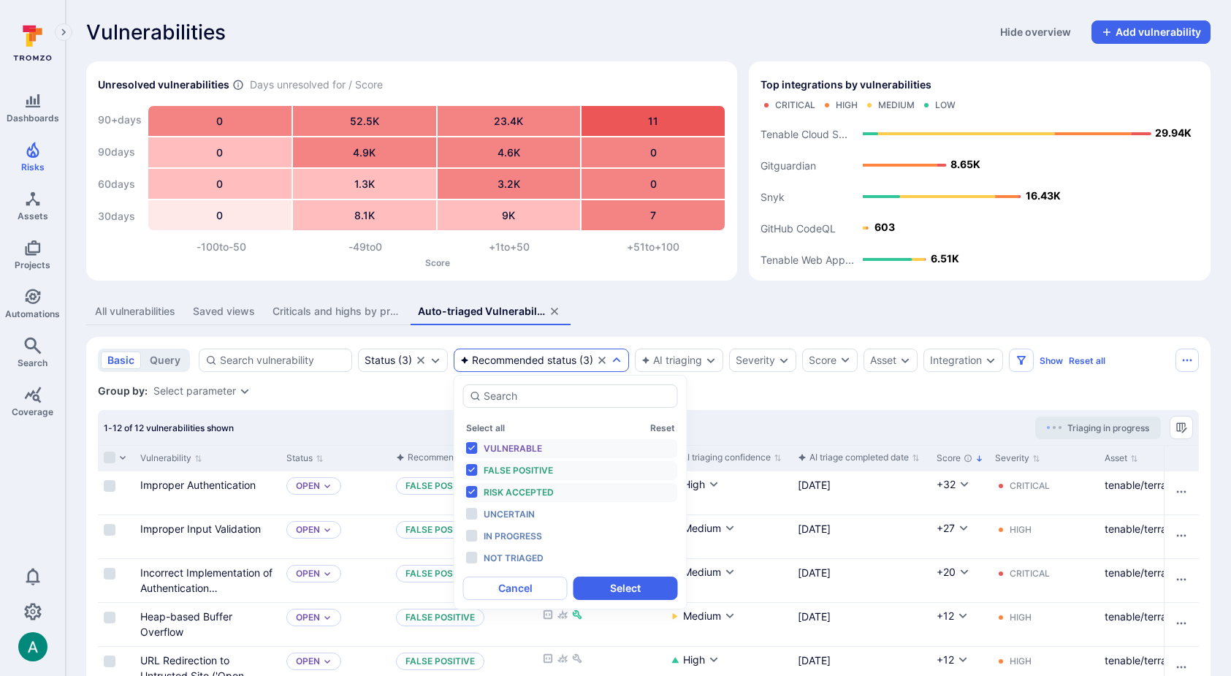
click at [506, 471] on span "False positive" at bounding box center [518, 470] width 69 height 11
click at [511, 493] on span "Risk accepted" at bounding box center [519, 492] width 70 height 11
click at [608, 589] on button "Select" at bounding box center [626, 588] width 105 height 23
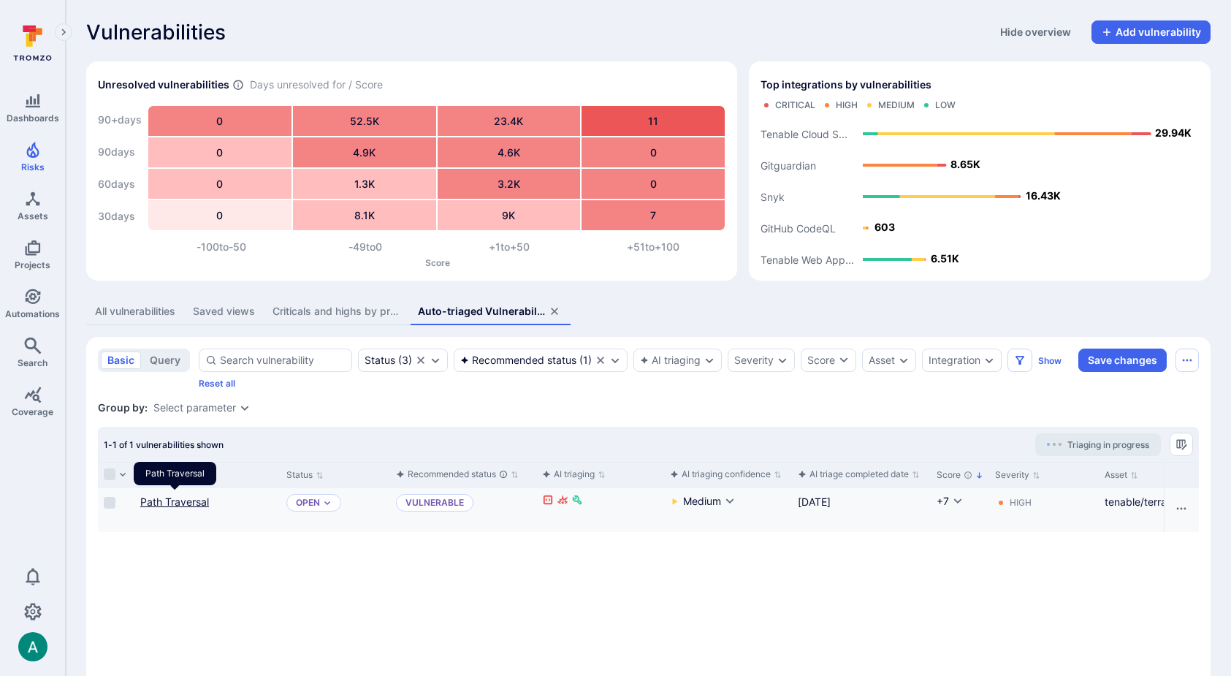
click at [193, 499] on link "Path Traversal" at bounding box center [174, 502] width 69 height 12
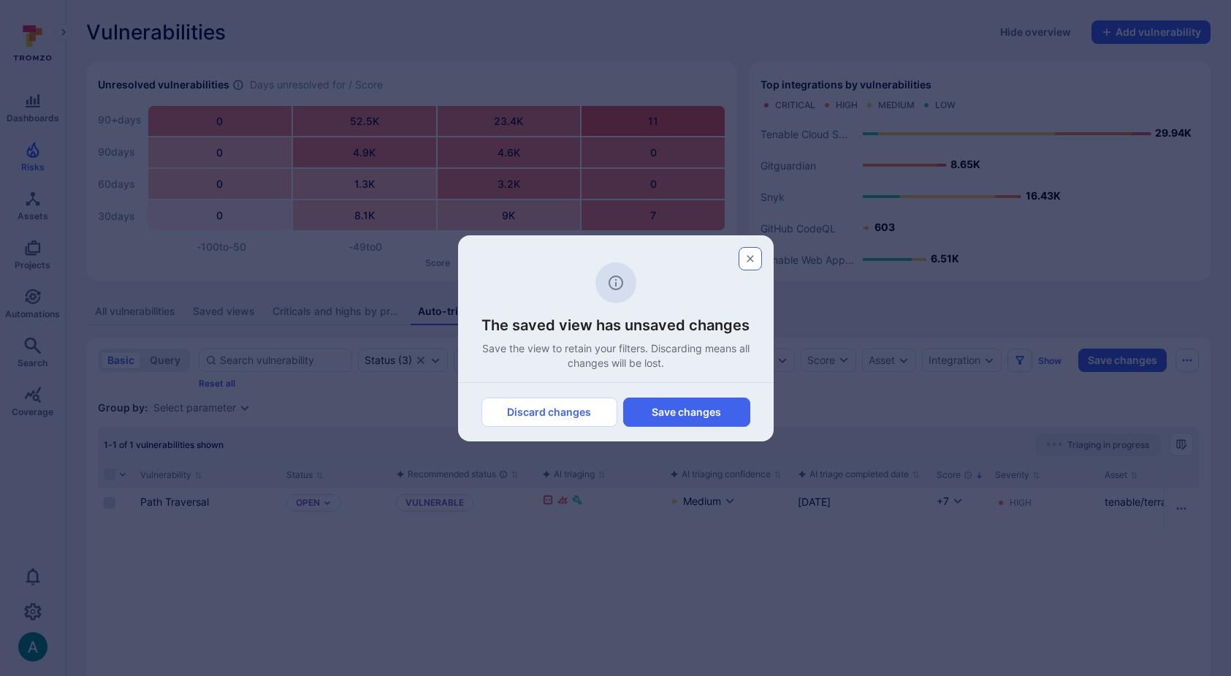
click at [748, 259] on icon "button" at bounding box center [751, 259] width 12 height 12
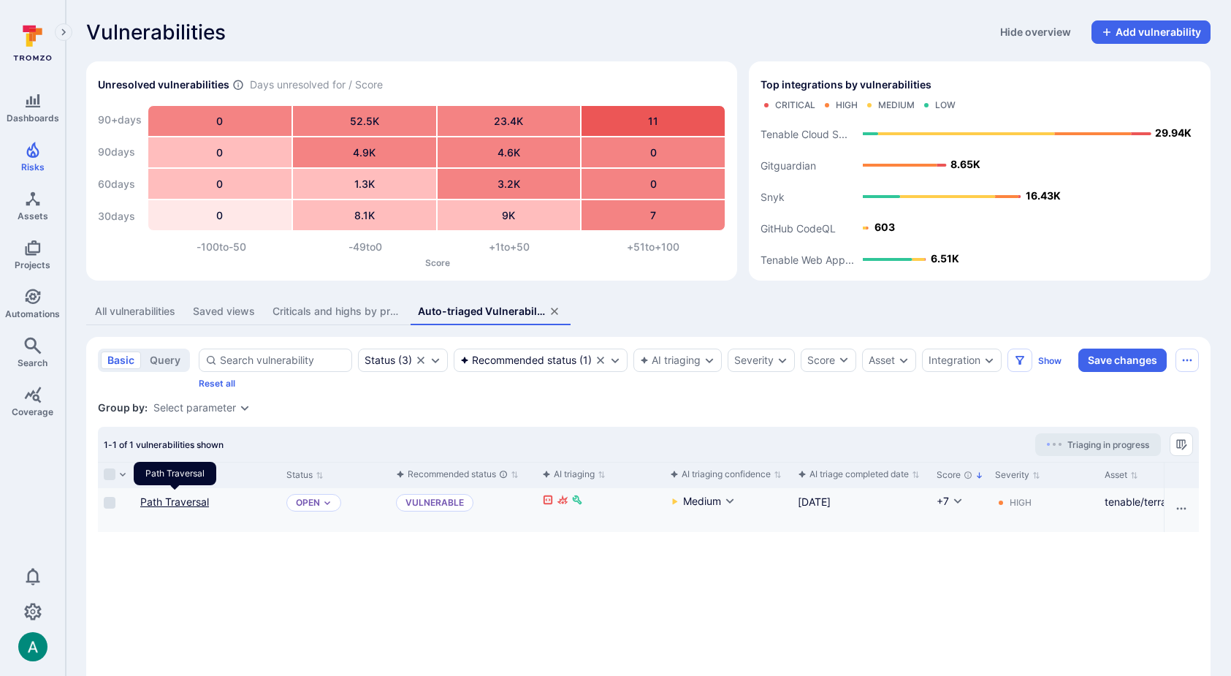
click at [191, 500] on link "Path Traversal" at bounding box center [174, 502] width 69 height 12
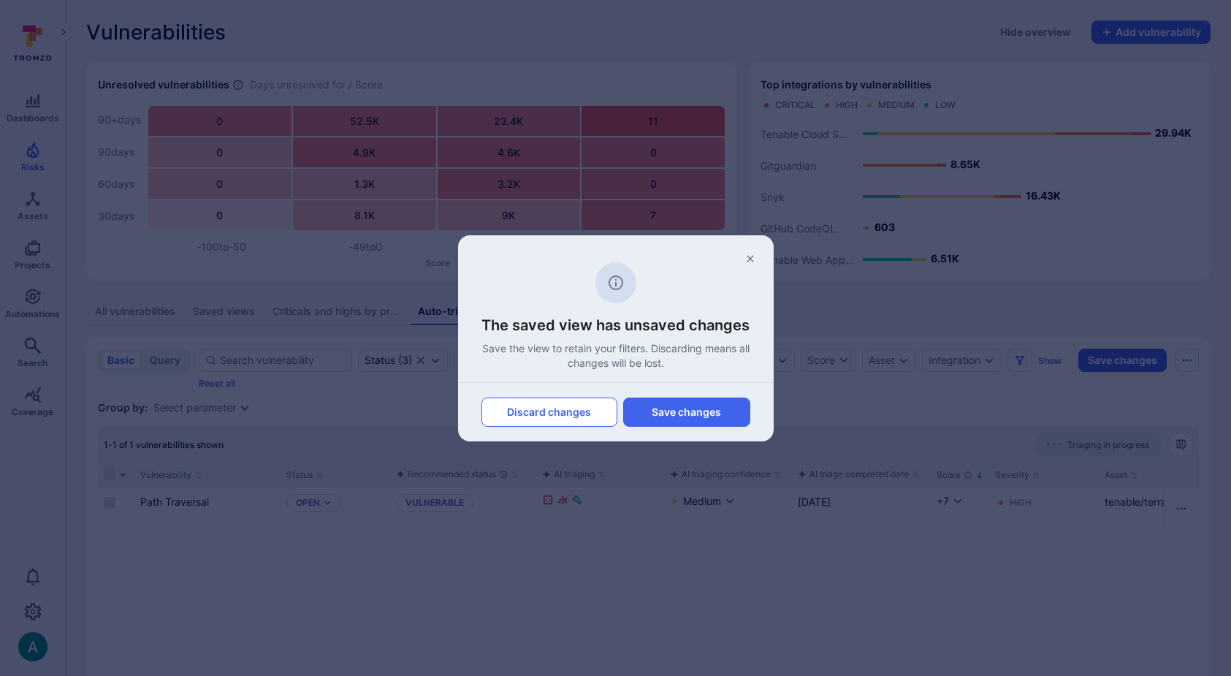
click at [567, 417] on button "Discard changes" at bounding box center [550, 412] width 136 height 29
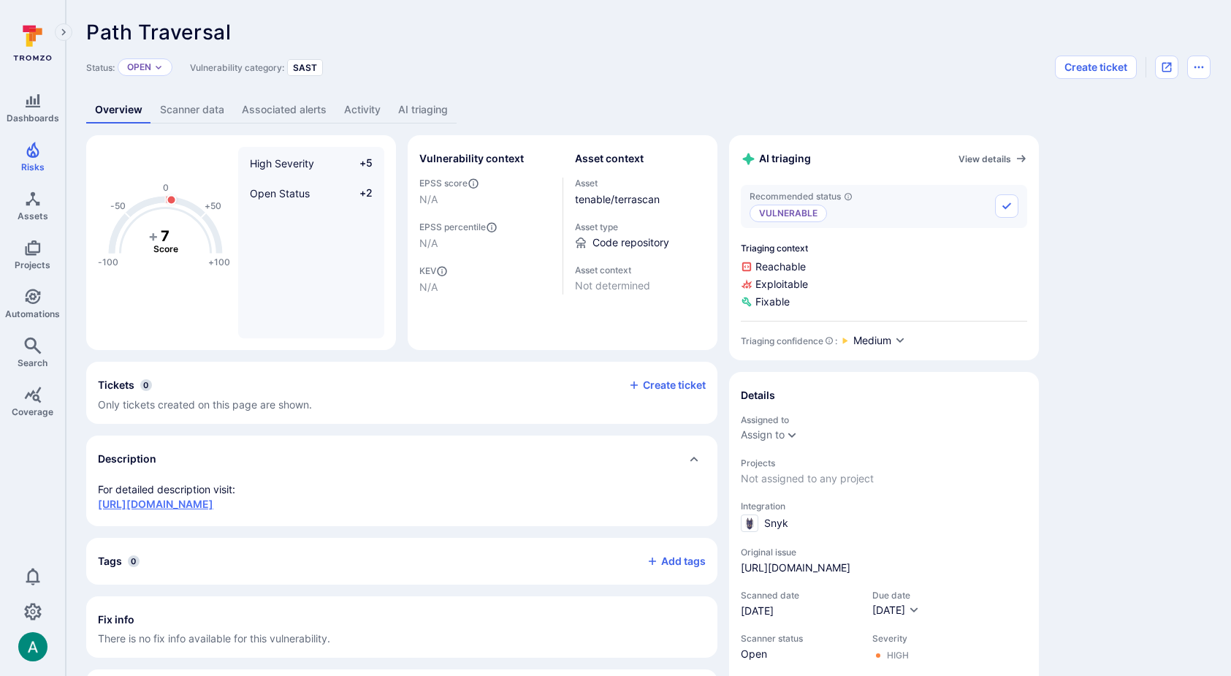
click at [213, 501] on link "https://snyk.io/vuln/da290984-f485-4fda-b99e-f52398808e37" at bounding box center [155, 504] width 115 height 12
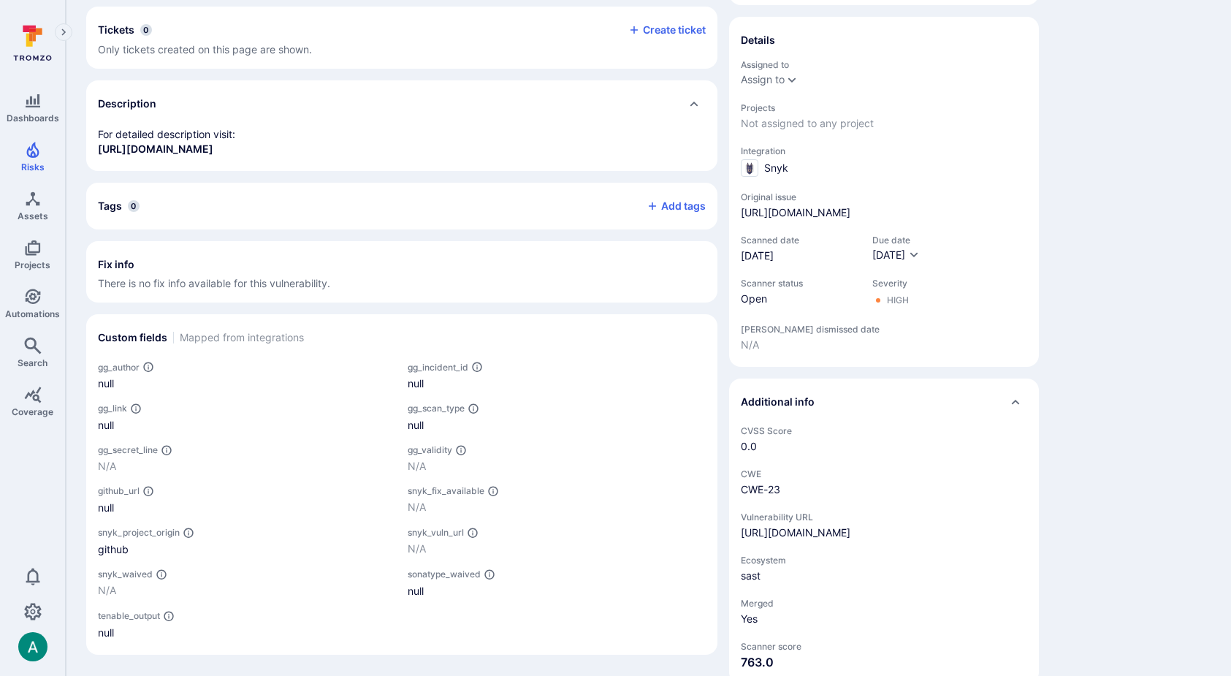
scroll to position [392, 0]
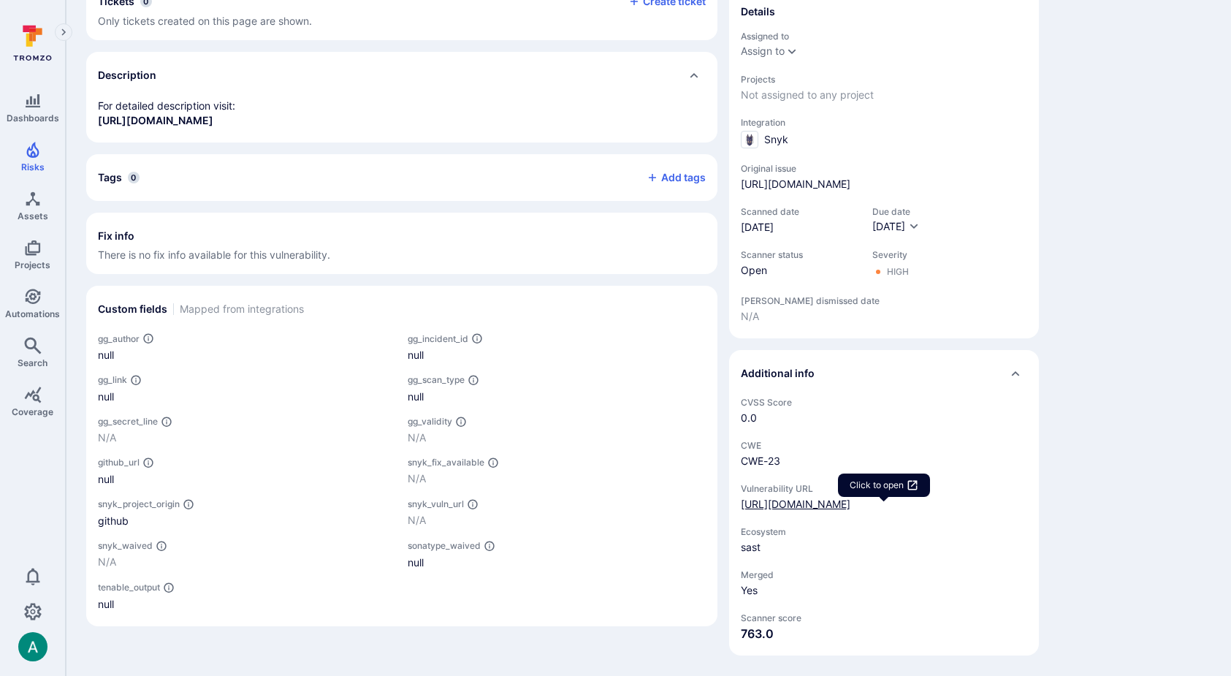
click at [786, 504] on div "https://snyk.io/vuln/da290984-f485-4fda-b99e-f52398808e37" at bounding box center [796, 504] width 110 height 15
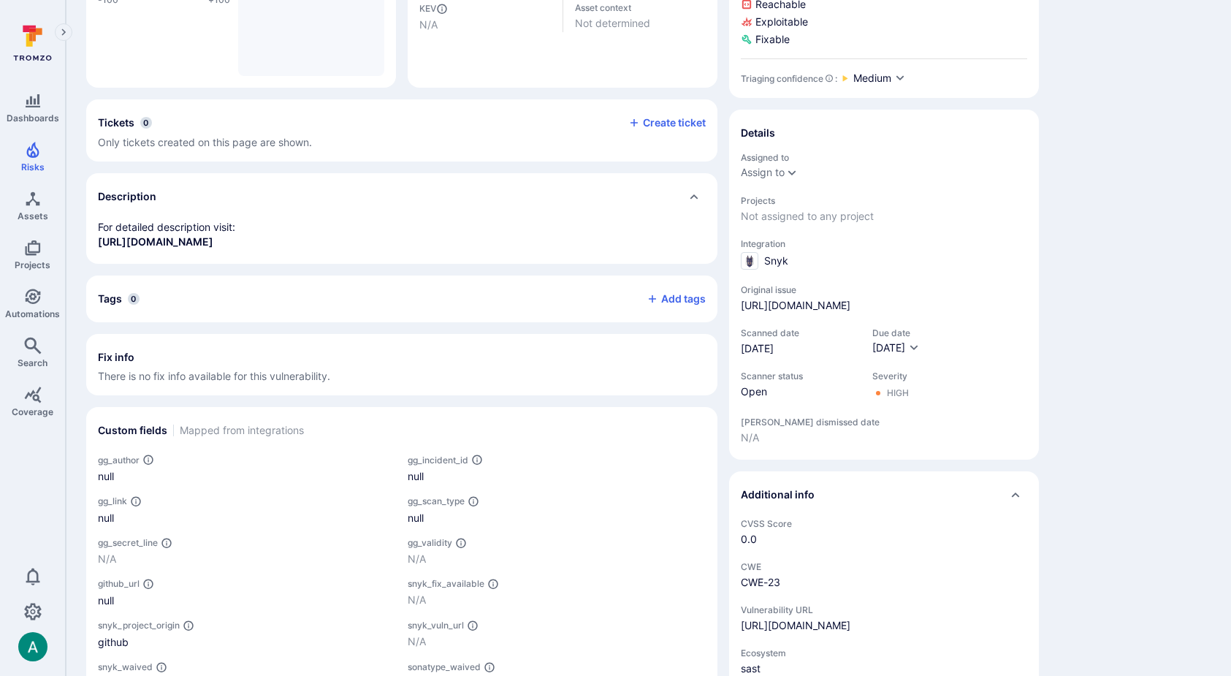
scroll to position [0, 0]
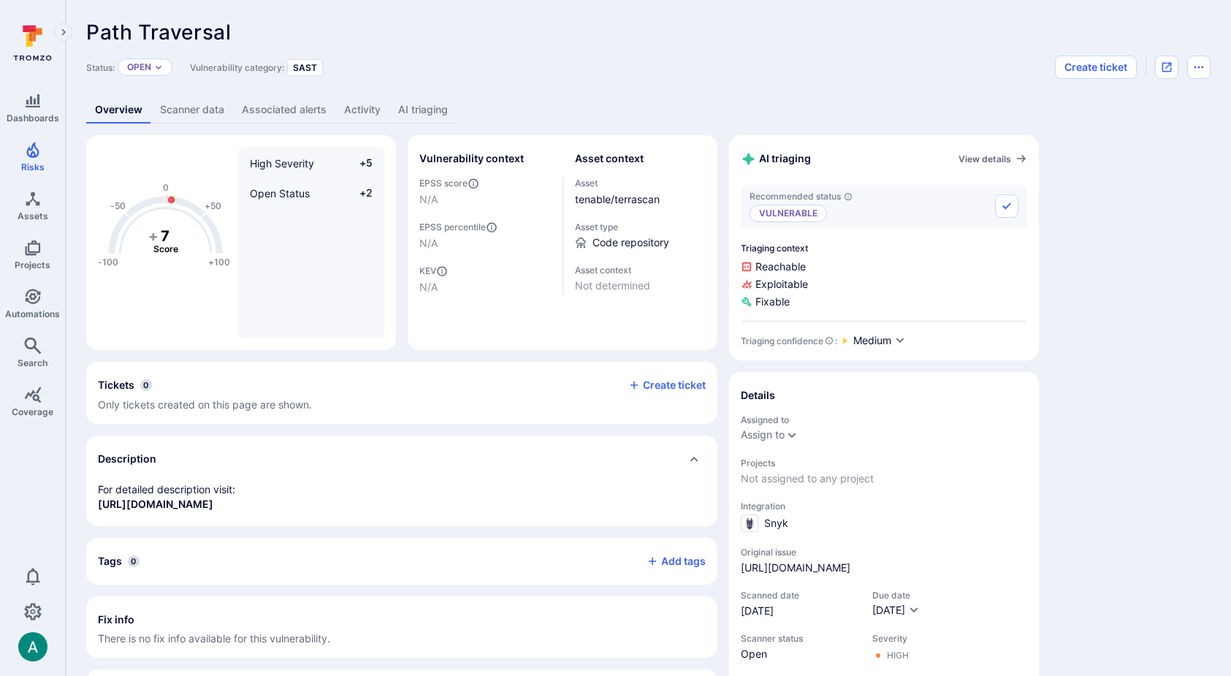
click at [422, 105] on link "AI triaging" at bounding box center [423, 109] width 67 height 27
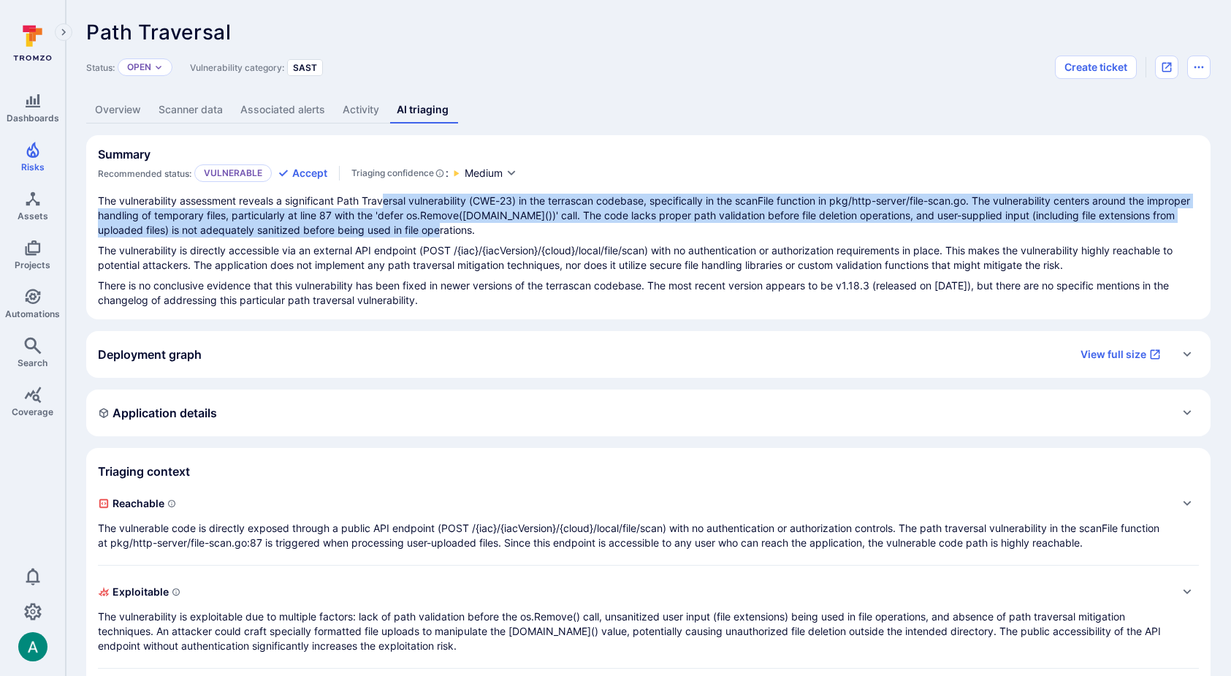
drag, startPoint x: 387, startPoint y: 199, endPoint x: 468, endPoint y: 229, distance: 86.7
click at [468, 229] on p "The vulnerability assessment reveals a significant Path Traversal vulnerability…" at bounding box center [648, 216] width 1101 height 44
click at [509, 168] on icon "button" at bounding box center [512, 173] width 12 height 12
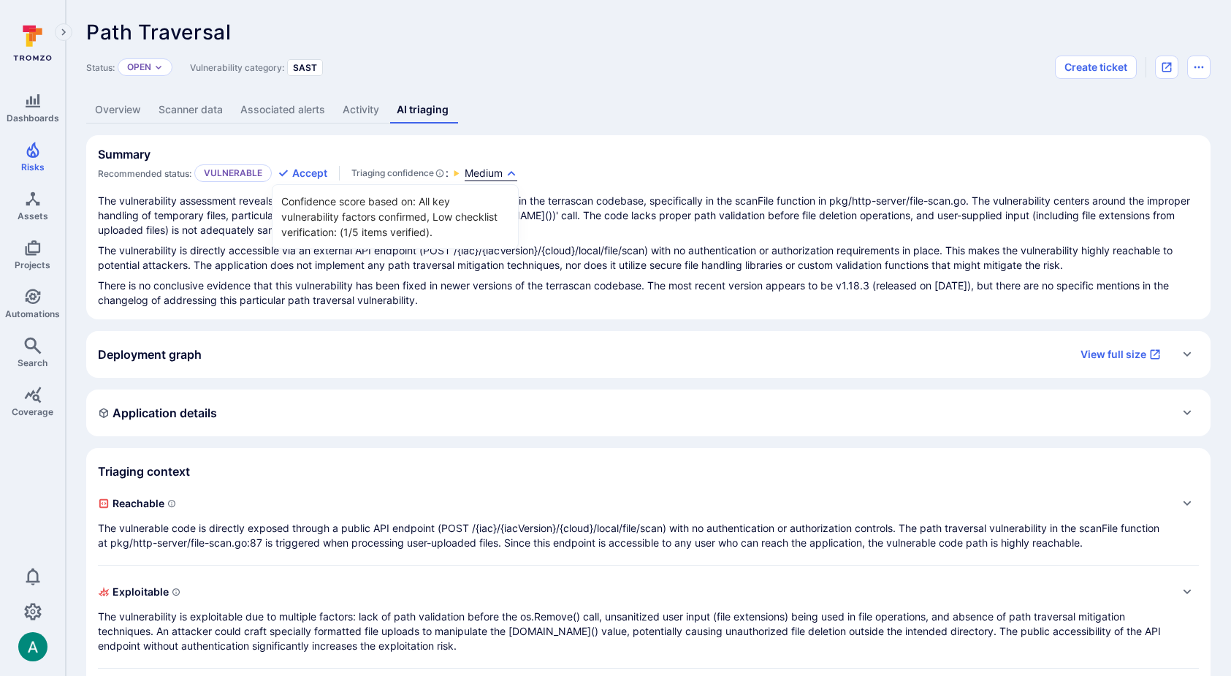
click at [509, 168] on div at bounding box center [615, 338] width 1231 height 676
click at [509, 168] on icon "button" at bounding box center [512, 173] width 12 height 12
click at [542, 217] on div at bounding box center [615, 338] width 1231 height 676
click at [121, 109] on link "Overview" at bounding box center [118, 109] width 64 height 27
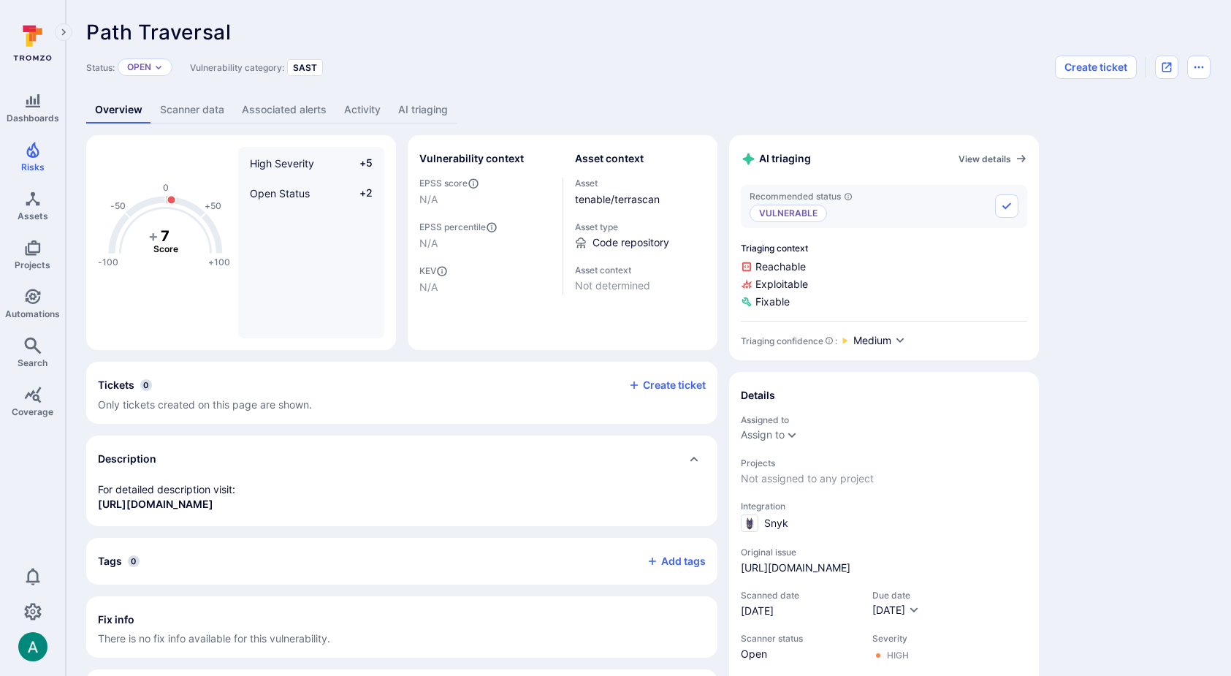
click at [413, 109] on link "AI triaging" at bounding box center [423, 109] width 67 height 27
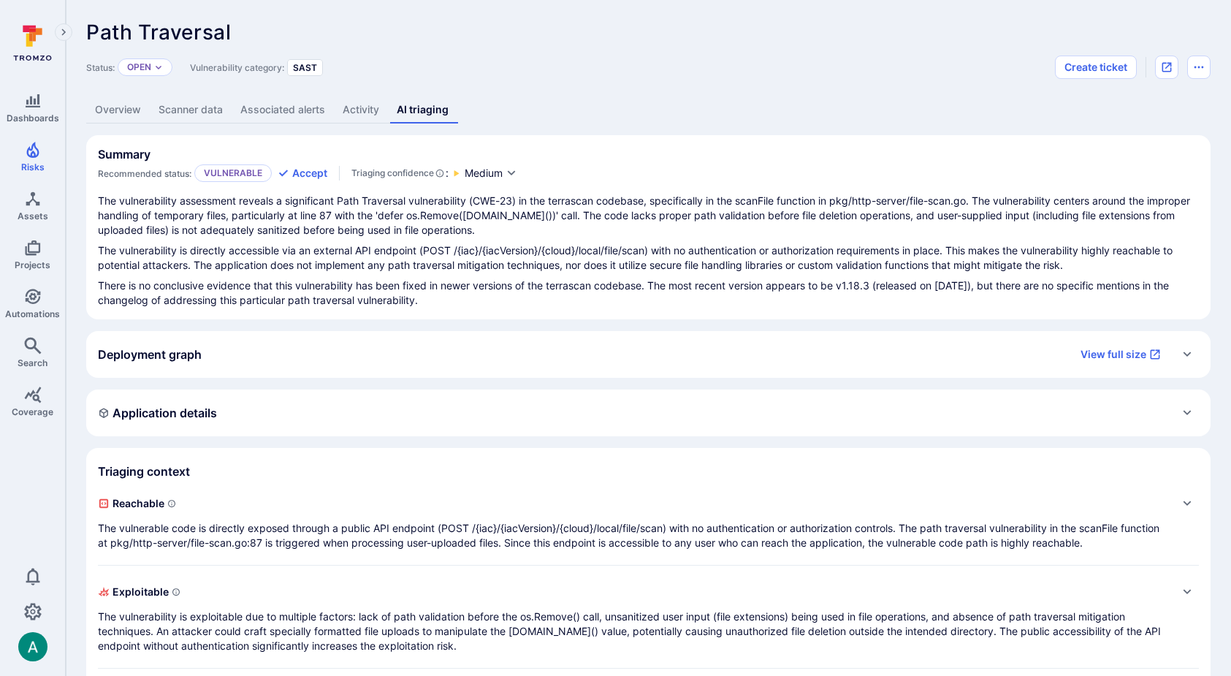
click at [311, 415] on div "Application details" at bounding box center [648, 412] width 1101 height 23
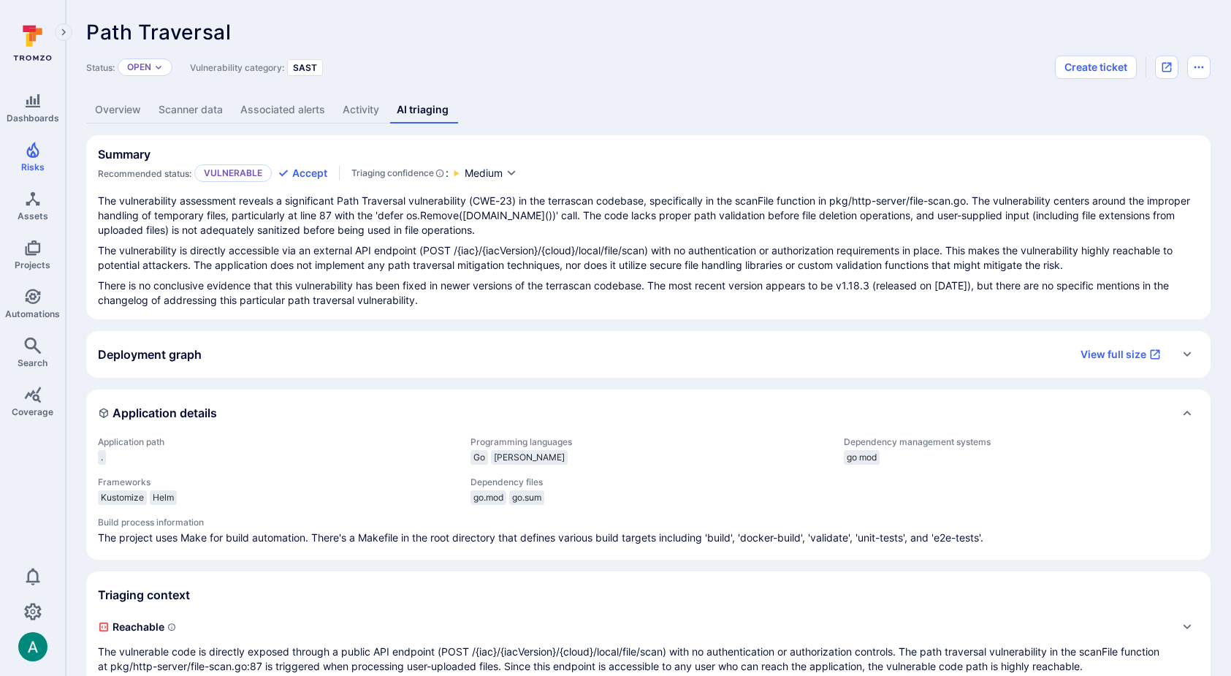
click at [311, 415] on div "Application details" at bounding box center [648, 412] width 1101 height 23
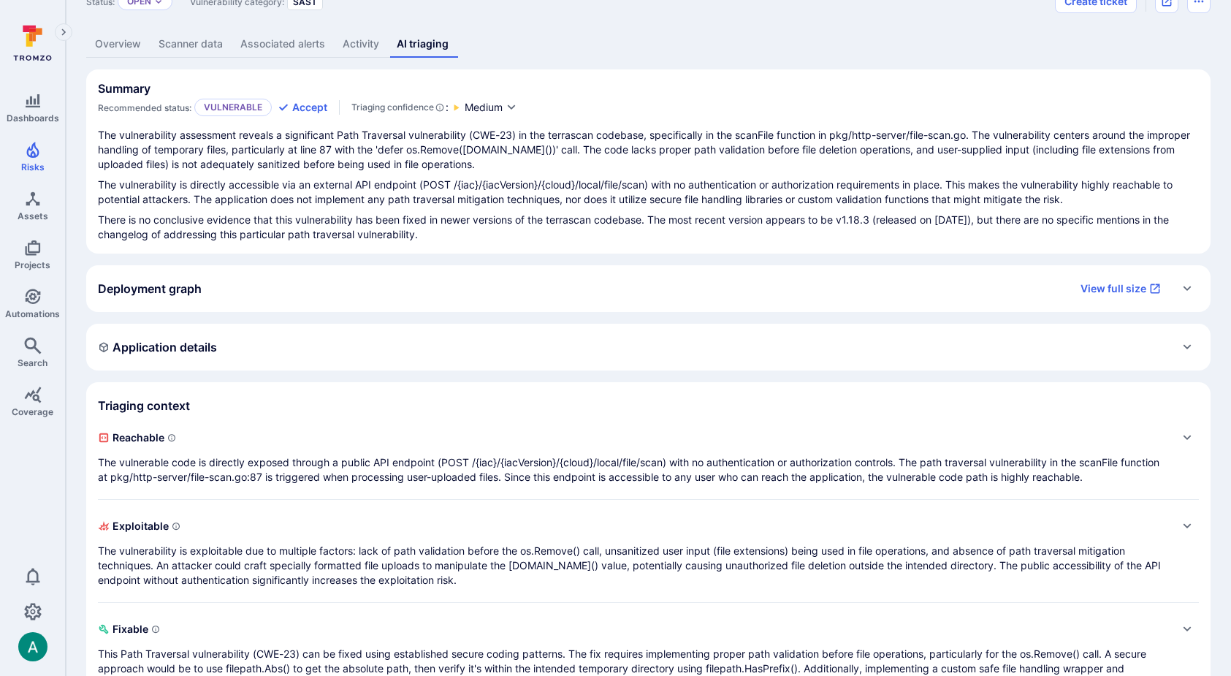
scroll to position [113, 0]
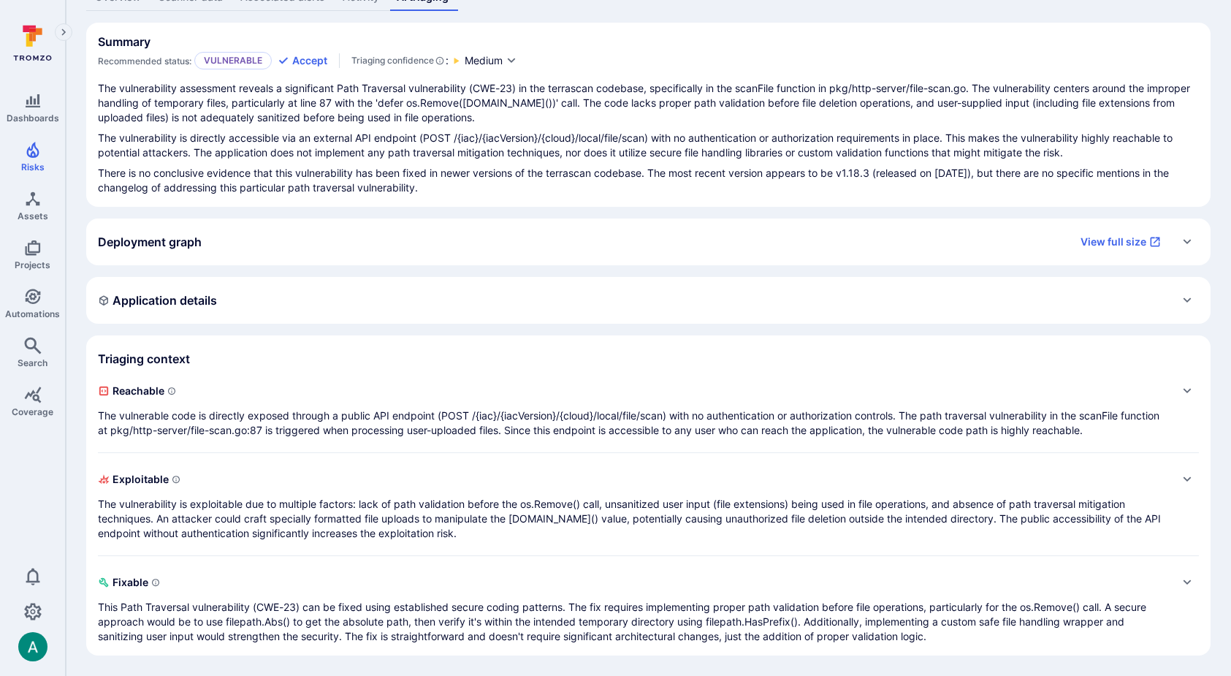
click at [300, 422] on p "The vulnerable code is directly exposed through a public API endpoint (POST /{i…" at bounding box center [634, 423] width 1072 height 29
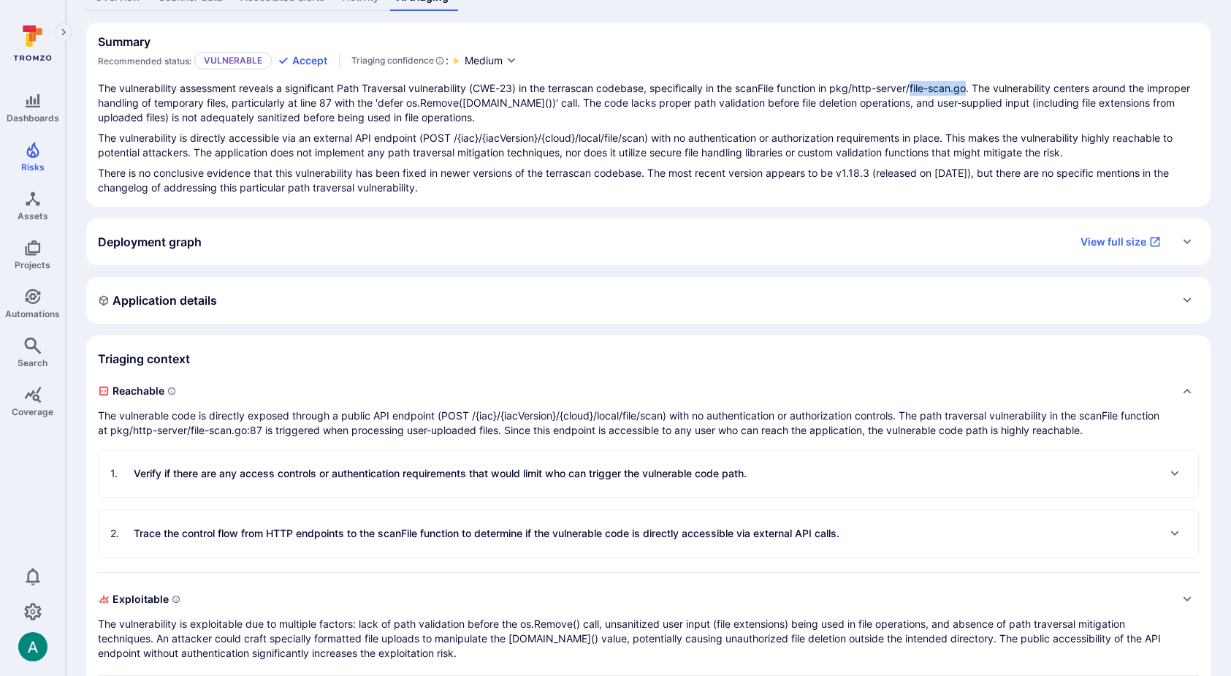
drag, startPoint x: 919, startPoint y: 87, endPoint x: 976, endPoint y: 86, distance: 57.7
click at [976, 86] on p "The vulnerability assessment reveals a significant Path Traversal vulnerability…" at bounding box center [648, 103] width 1101 height 44
copy p "file-scan.go"
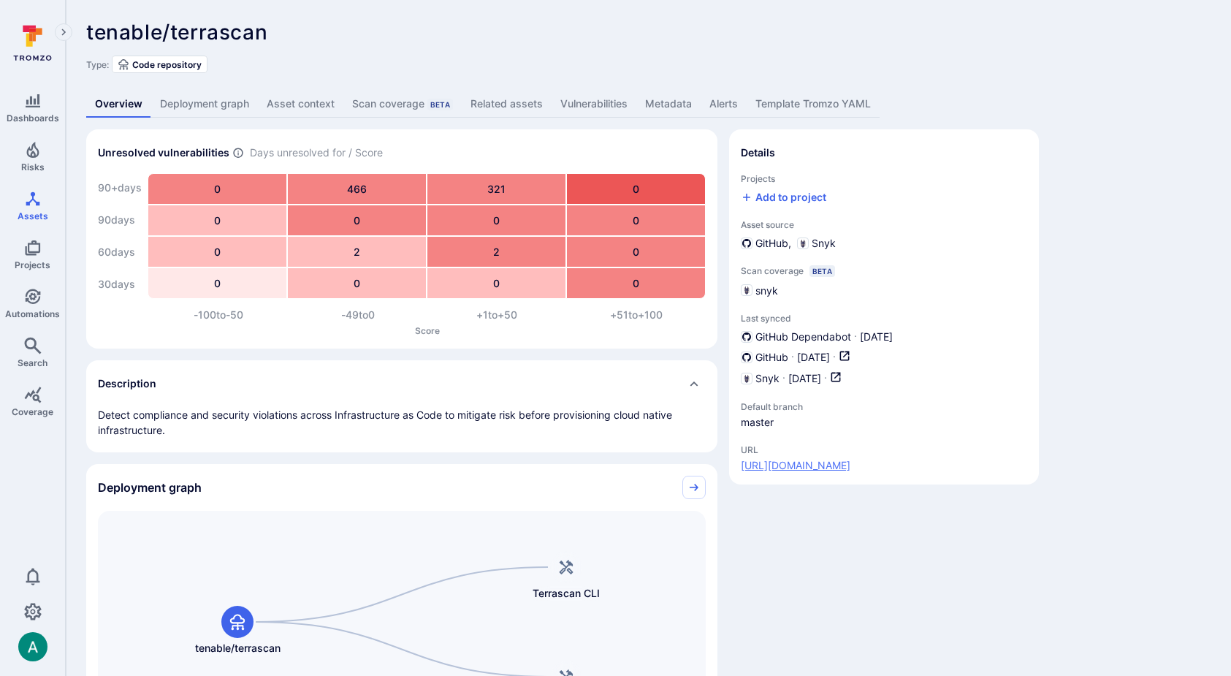
click at [797, 463] on link "https://github.com/tenable/terrascan" at bounding box center [796, 465] width 110 height 15
click at [582, 99] on link "Vulnerabilities" at bounding box center [594, 104] width 85 height 27
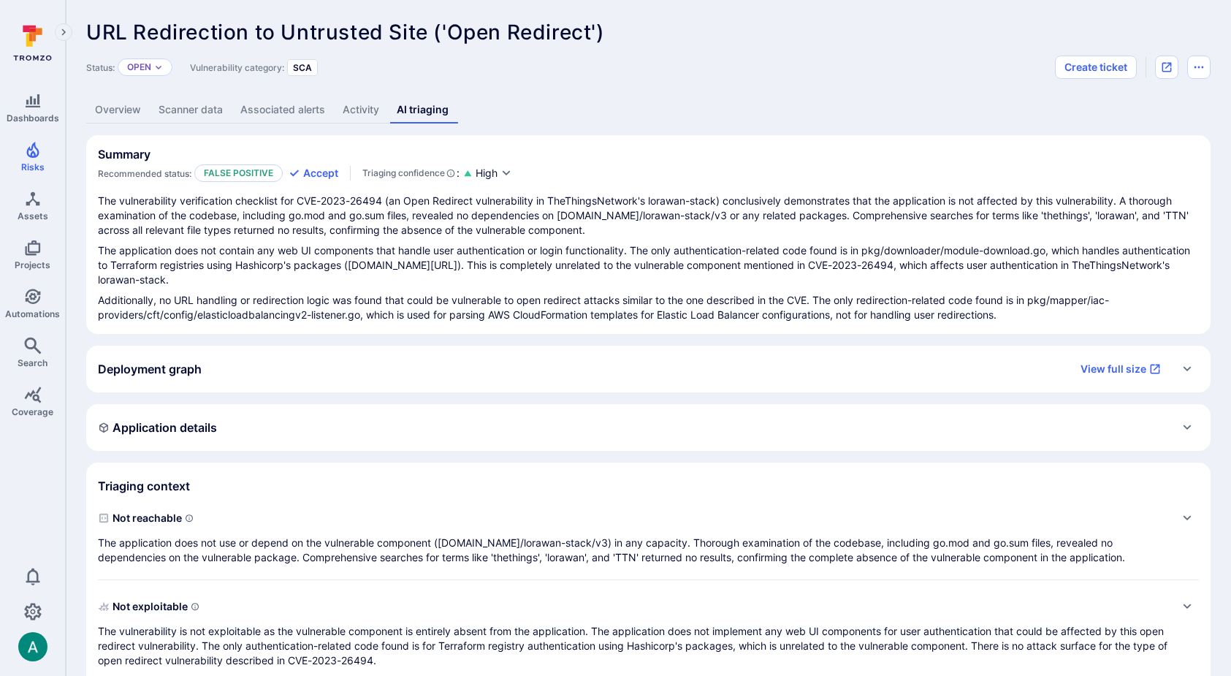
click at [115, 110] on link "Overview" at bounding box center [118, 109] width 64 height 27
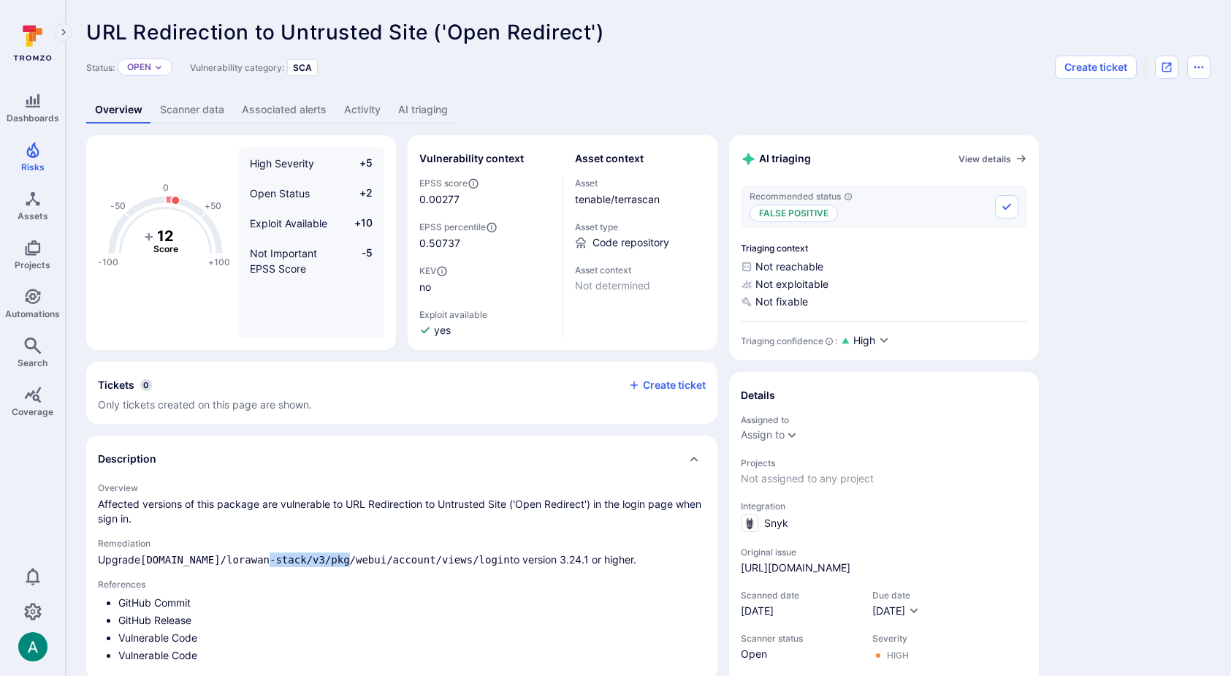
drag, startPoint x: 274, startPoint y: 559, endPoint x: 353, endPoint y: 557, distance: 79.0
click at [353, 557] on code "[DOMAIN_NAME]/lorawan-stack/v3/pkg/webui/account/views/login" at bounding box center [325, 560] width 370 height 12
copy code "lorawan-stack"
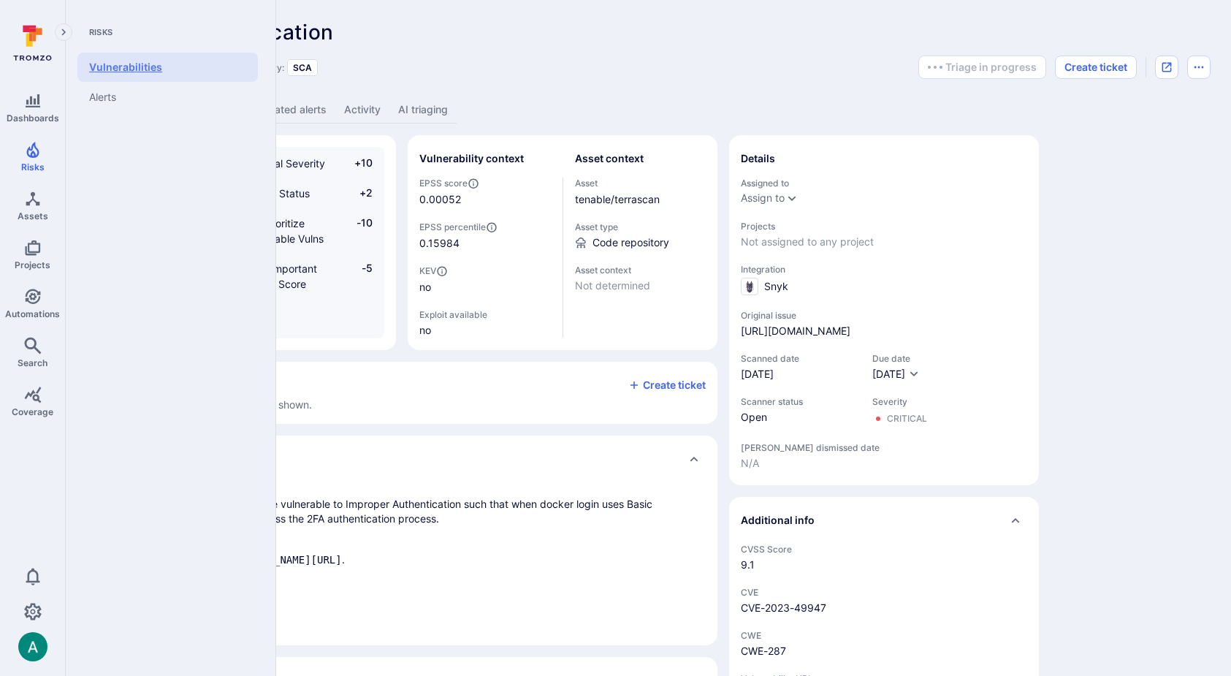
click at [166, 71] on link "Vulnerabilities" at bounding box center [167, 67] width 181 height 29
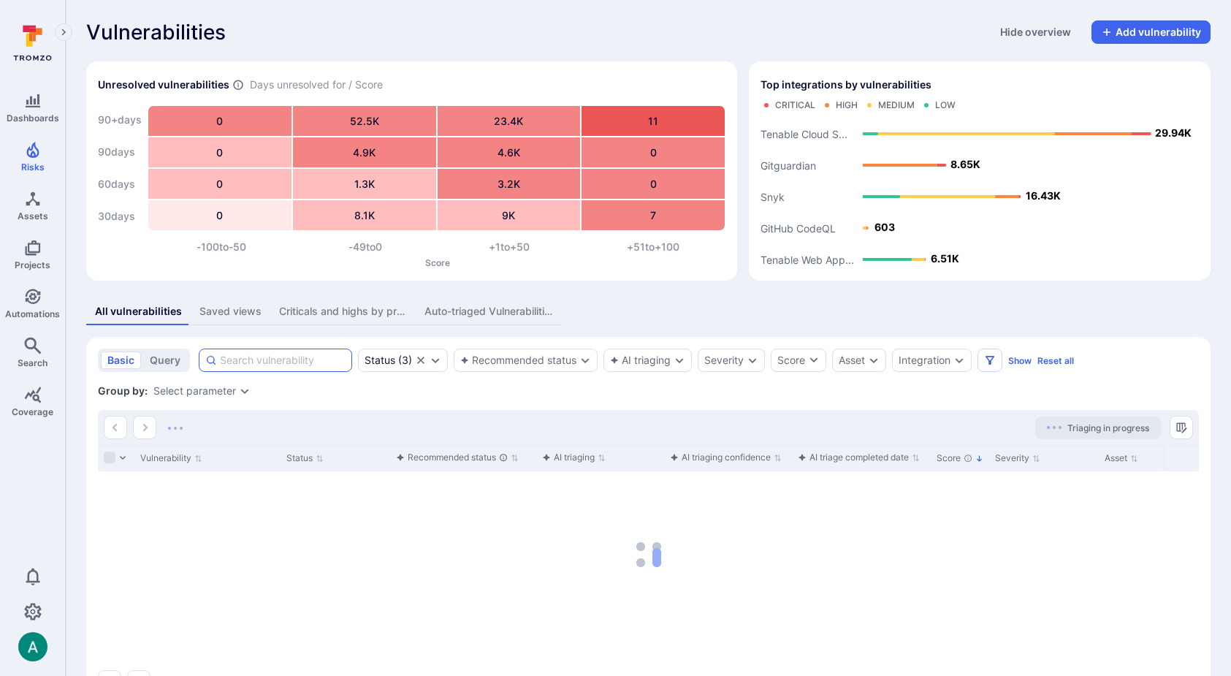
click at [300, 360] on input at bounding box center [283, 360] width 126 height 15
paste input "fin_lWWG65TtdpdECItM"
type input "fin_lWWG65TtdpdECItM"
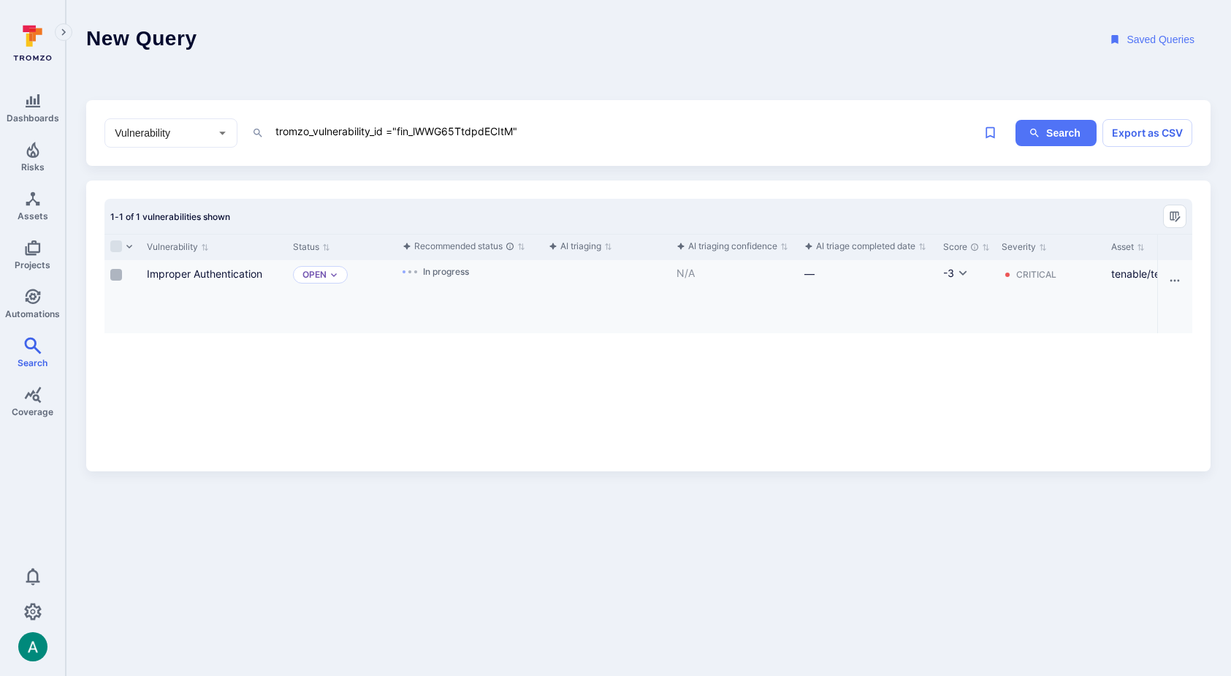
click at [117, 273] on input "Select row" at bounding box center [116, 275] width 12 height 12
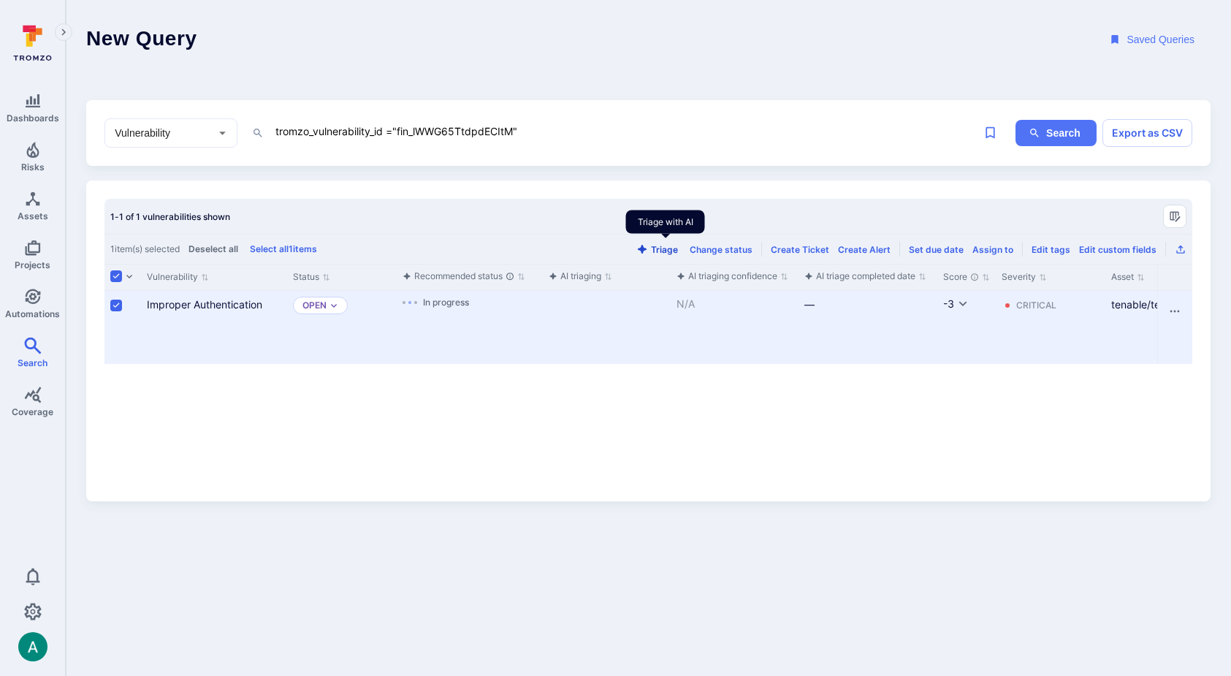
click at [670, 246] on button "Triage" at bounding box center [658, 249] width 48 height 11
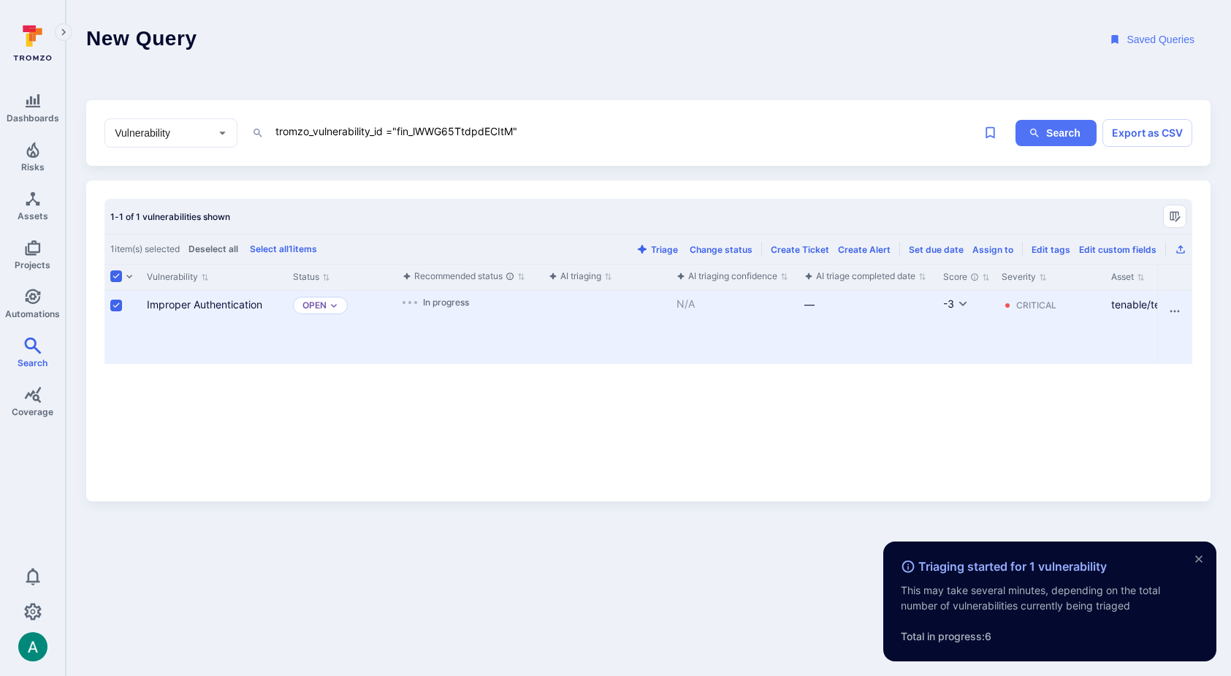
click at [789, 46] on header "New Query Saved Queries" at bounding box center [649, 40] width 1166 height 80
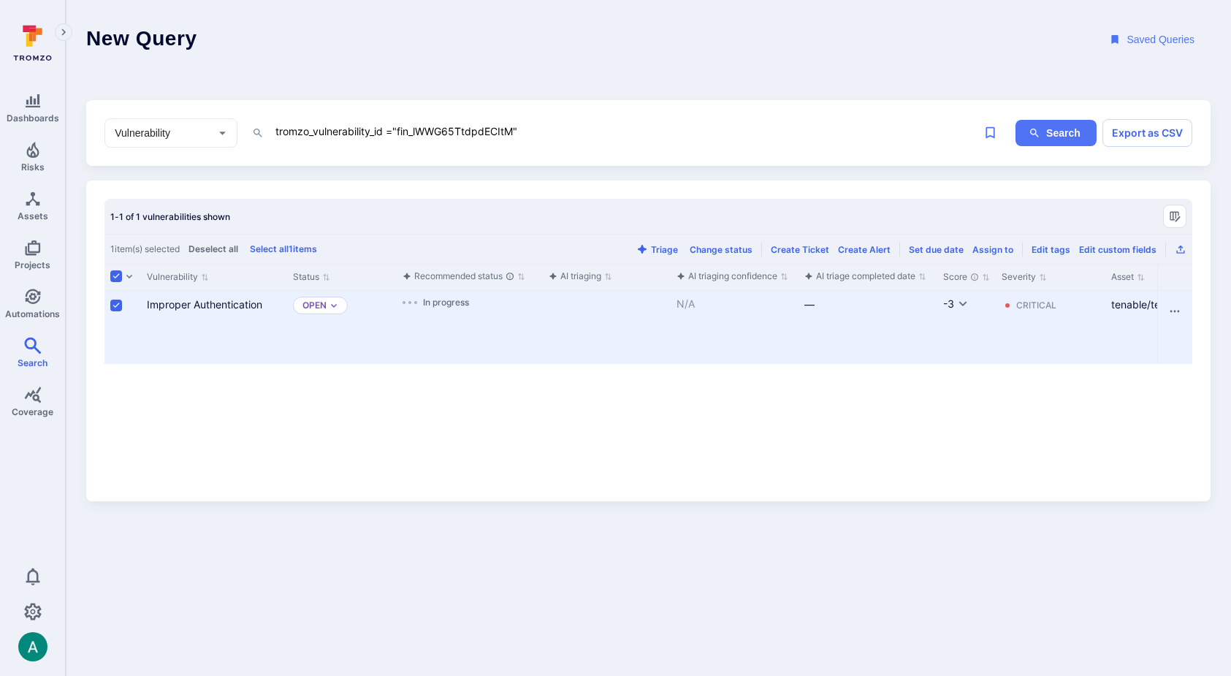
click at [952, 38] on header "New Query Saved Queries" at bounding box center [649, 40] width 1166 height 80
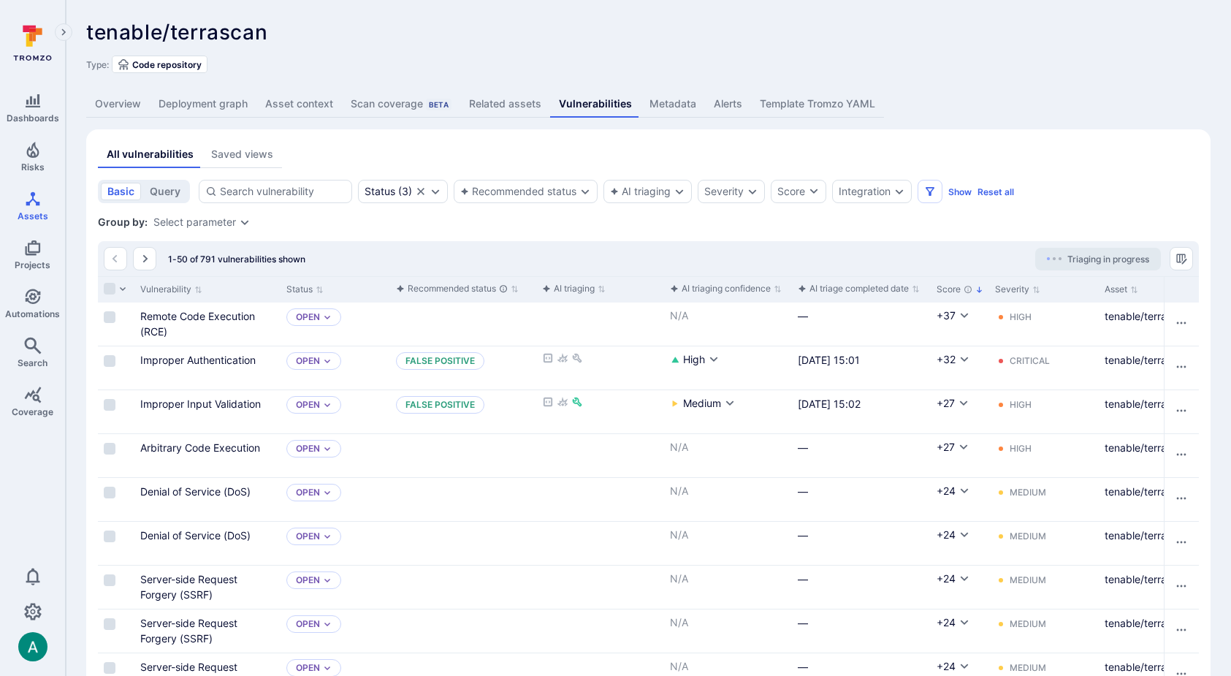
click at [566, 25] on div "tenable/terrascan ... Show more" at bounding box center [544, 31] width 916 height 23
